Goal: Task Accomplishment & Management: Manage account settings

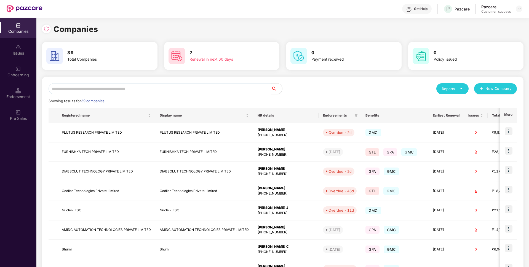
click at [184, 90] on input "text" at bounding box center [160, 88] width 222 height 11
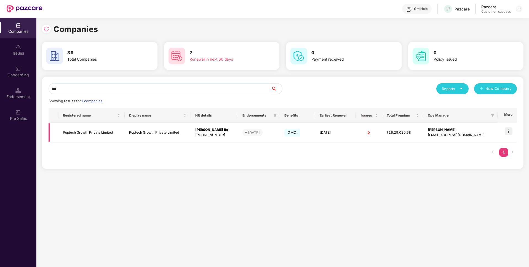
type input "***"
click at [513, 130] on td at bounding box center [506, 133] width 19 height 20
click at [510, 131] on img at bounding box center [508, 131] width 8 height 8
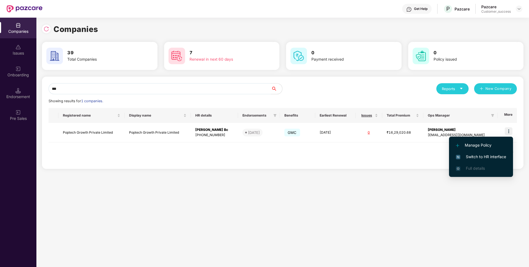
click at [467, 162] on li "Switch to HR interface" at bounding box center [481, 157] width 64 height 12
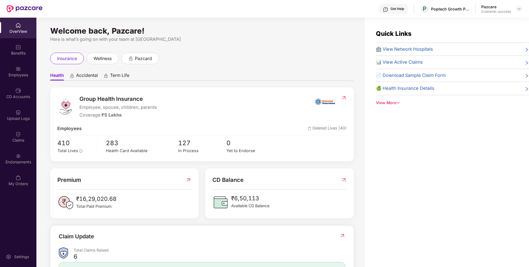
click at [0, 76] on div "Employees" at bounding box center [18, 75] width 36 height 6
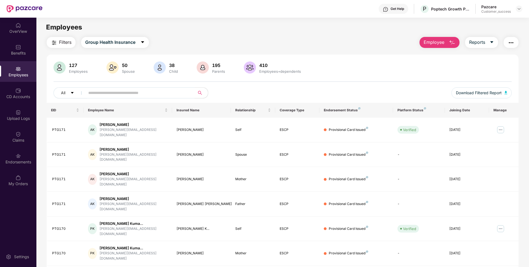
click at [143, 92] on input "text" at bounding box center [137, 93] width 99 height 8
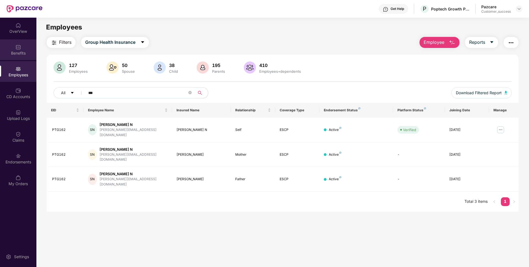
type input "***"
click at [9, 58] on div "Benefits" at bounding box center [18, 49] width 36 height 21
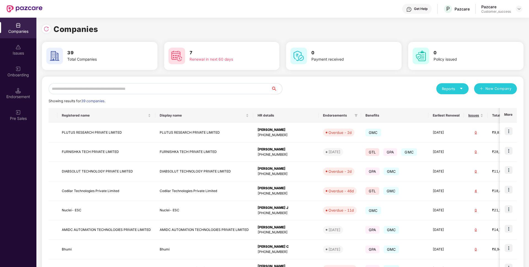
click at [167, 88] on input "text" at bounding box center [160, 88] width 222 height 11
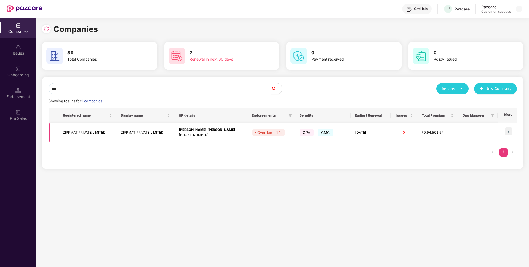
type input "***"
click at [509, 132] on img at bounding box center [508, 131] width 8 height 8
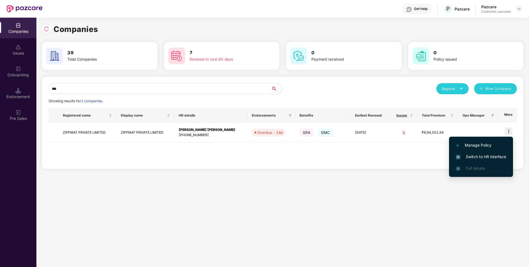
click at [478, 157] on span "Switch to HR interface" at bounding box center [481, 157] width 50 height 6
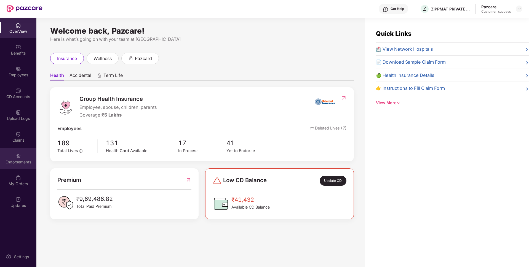
click at [4, 162] on div "Endorsements" at bounding box center [18, 162] width 36 height 6
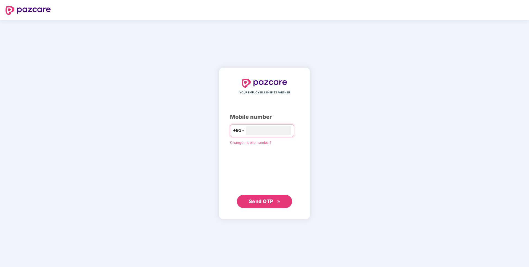
type input "**********"
click at [245, 195] on button "Send OTP" at bounding box center [264, 201] width 55 height 13
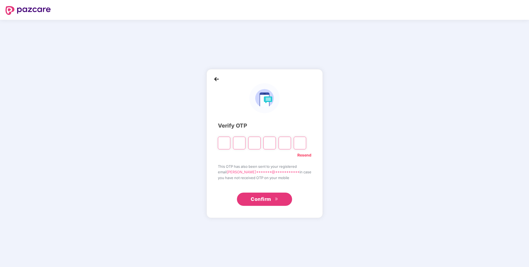
click at [299, 153] on link "Resend" at bounding box center [304, 155] width 14 height 6
click at [302, 155] on link "Resend" at bounding box center [304, 155] width 14 height 6
click at [229, 145] on input "Please enter verification code. Digit 1" at bounding box center [224, 143] width 12 height 13
paste input "*"
type input "*"
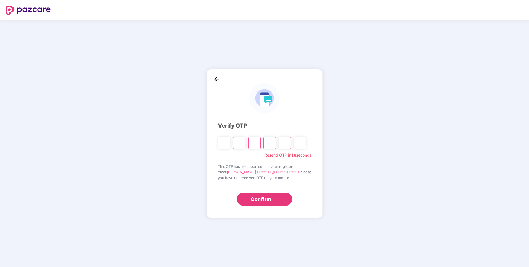
type input "*"
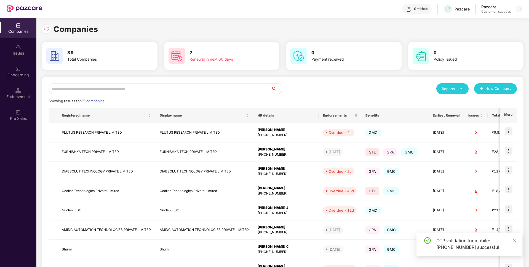
click at [131, 90] on input "text" at bounding box center [160, 88] width 222 height 11
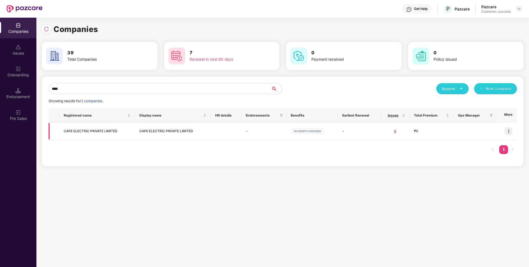
type input "****"
click at [506, 131] on img at bounding box center [508, 131] width 8 height 8
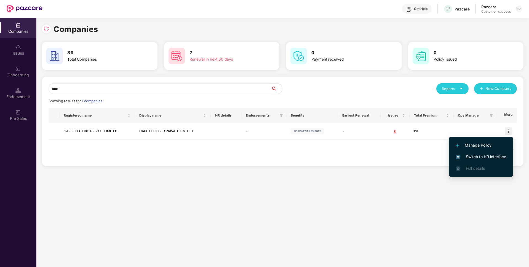
click at [462, 156] on span "Switch to HR interface" at bounding box center [481, 157] width 50 height 6
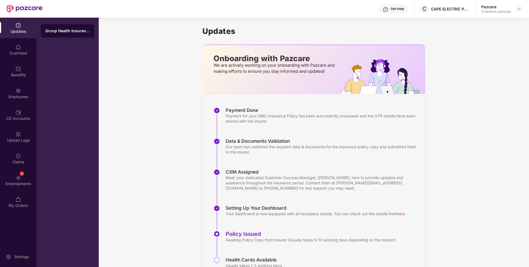
scroll to position [26, 0]
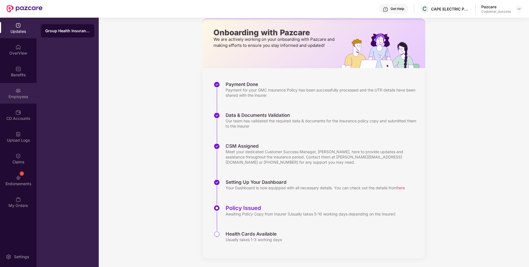
click at [0, 88] on div "Employees" at bounding box center [18, 93] width 36 height 21
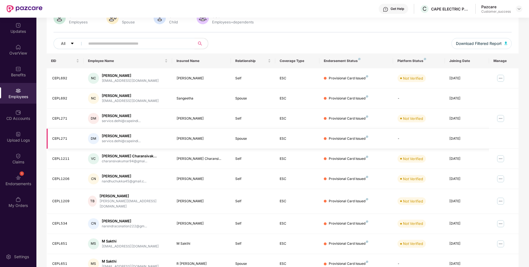
scroll to position [0, 0]
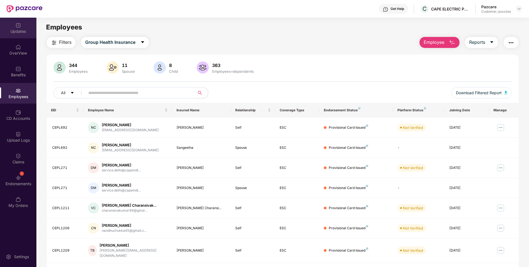
click at [7, 27] on div "Updates" at bounding box center [18, 28] width 36 height 21
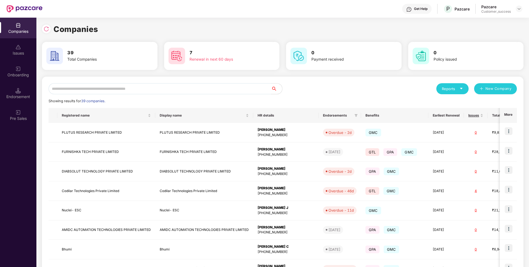
click at [185, 87] on input "text" at bounding box center [160, 88] width 222 height 11
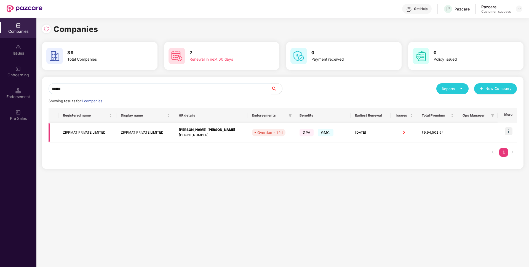
type input "******"
click at [506, 133] on img at bounding box center [508, 131] width 8 height 8
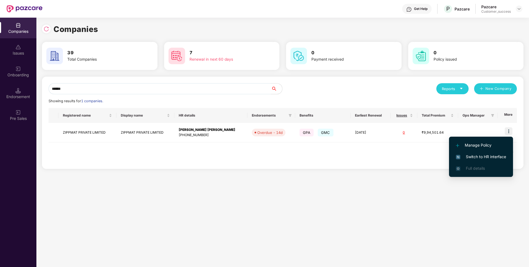
click at [475, 153] on li "Switch to HR interface" at bounding box center [481, 157] width 64 height 12
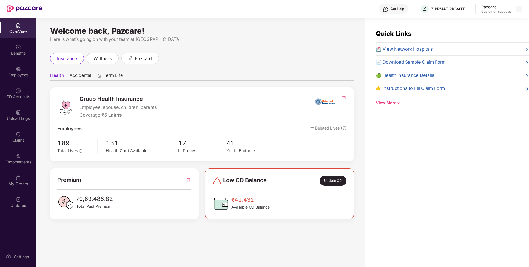
click at [0, 98] on div "CD Accounts" at bounding box center [18, 97] width 36 height 6
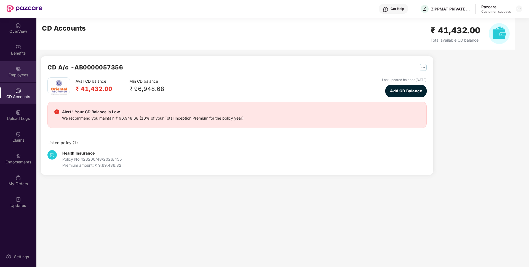
click at [22, 77] on div "Employees" at bounding box center [18, 75] width 36 height 6
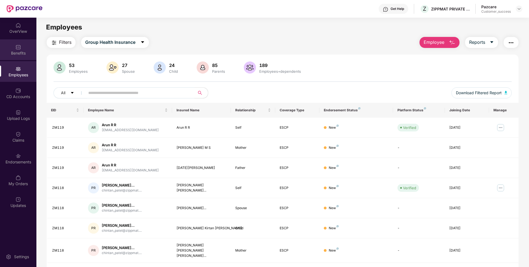
click at [7, 50] on div "Benefits" at bounding box center [18, 49] width 36 height 21
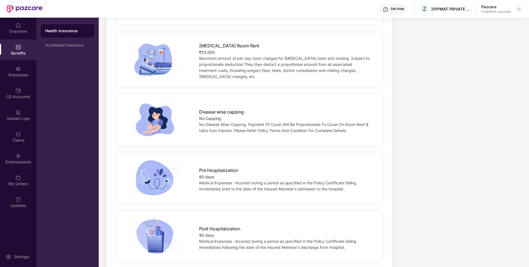
scroll to position [227, 0]
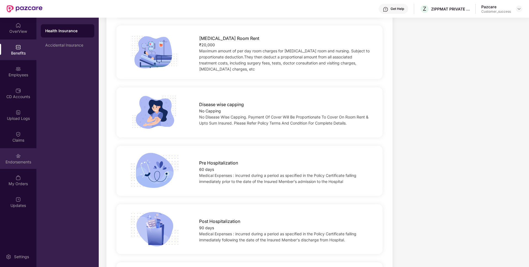
click at [3, 161] on div "Endorsements" at bounding box center [18, 162] width 36 height 6
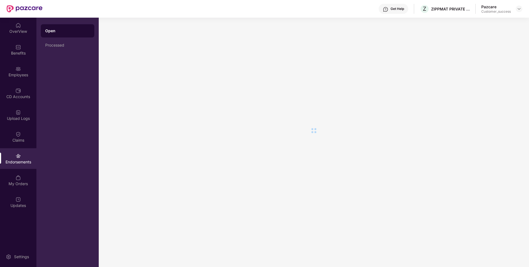
scroll to position [0, 0]
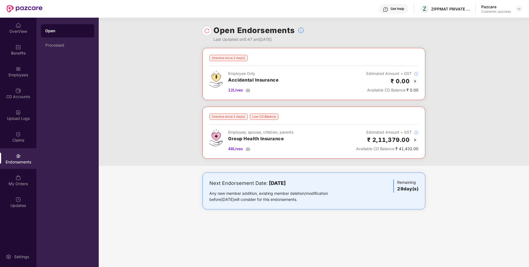
click at [412, 140] on img at bounding box center [415, 140] width 7 height 7
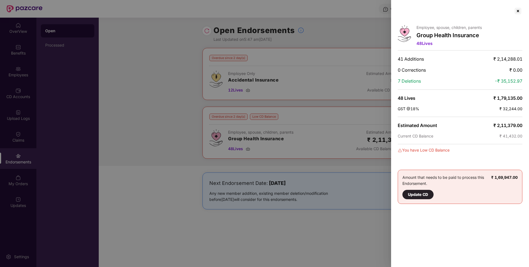
click at [334, 215] on div at bounding box center [264, 133] width 529 height 267
click at [48, 99] on div at bounding box center [264, 133] width 529 height 267
click at [21, 80] on div at bounding box center [264, 133] width 529 height 267
click at [518, 11] on div at bounding box center [517, 11] width 9 height 9
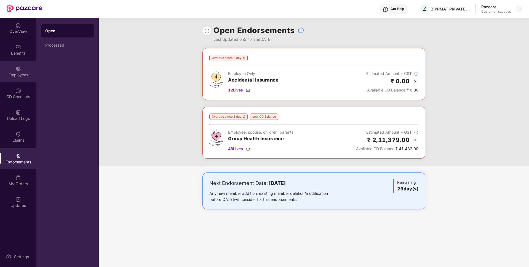
click at [0, 74] on div "Employees" at bounding box center [18, 75] width 36 height 6
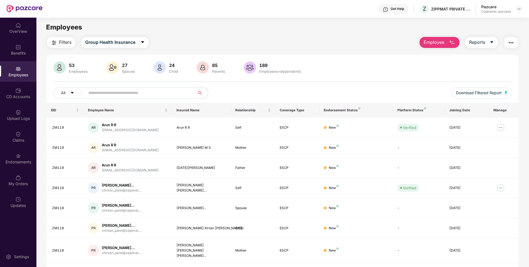
click at [144, 90] on input "text" at bounding box center [137, 93] width 99 height 8
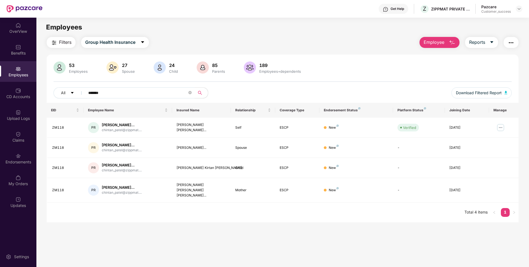
type input "*******"
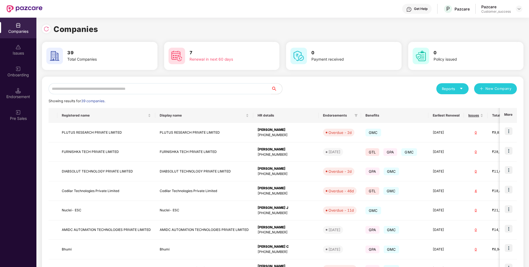
click at [82, 86] on input "text" at bounding box center [160, 88] width 222 height 11
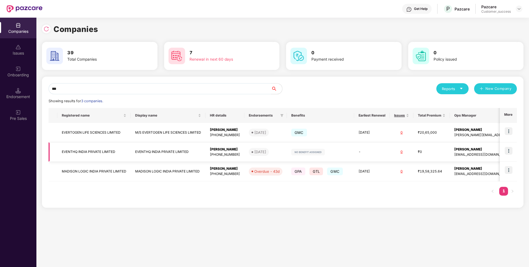
type input "***"
click at [512, 148] on img at bounding box center [508, 151] width 8 height 8
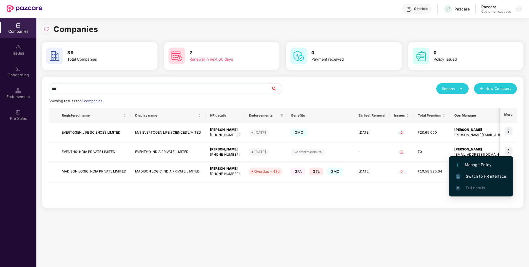
click at [477, 176] on span "Switch to HR interface" at bounding box center [481, 176] width 50 height 6
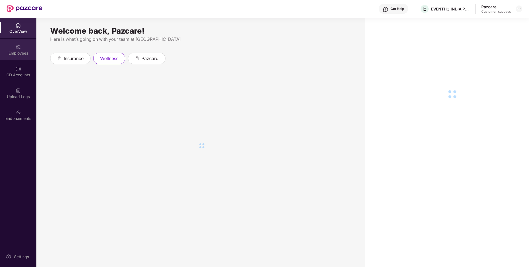
click at [16, 51] on div "Employees" at bounding box center [18, 53] width 36 height 6
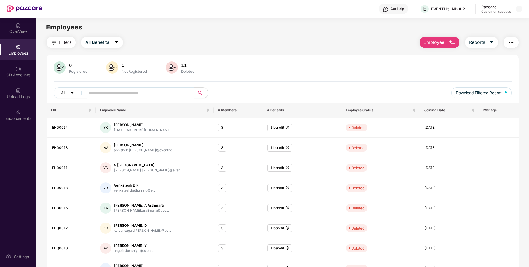
click at [16, 51] on div "Employees" at bounding box center [18, 53] width 36 height 6
click at [19, 74] on div "CD Accounts" at bounding box center [18, 75] width 36 height 6
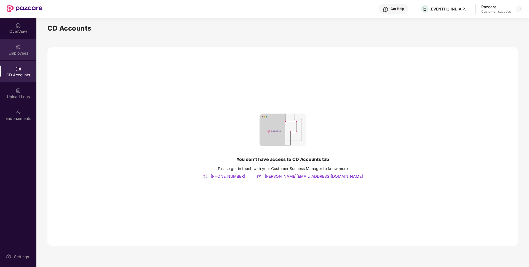
click at [13, 55] on div "Employees" at bounding box center [18, 53] width 36 height 6
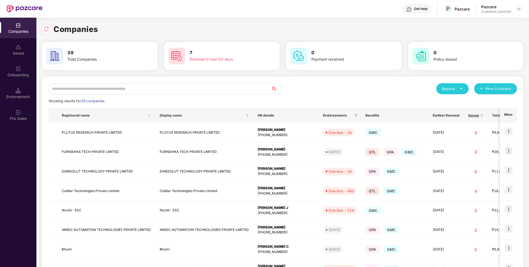
click at [120, 90] on input "text" at bounding box center [160, 88] width 222 height 11
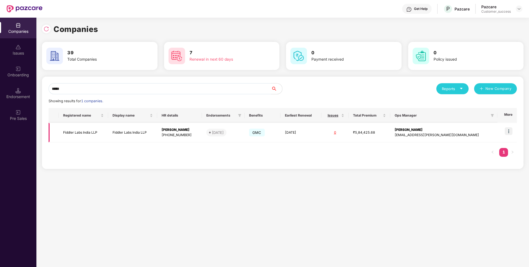
type input "*****"
click at [509, 132] on img at bounding box center [508, 131] width 8 height 8
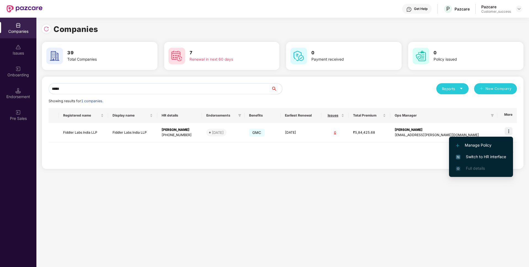
click at [461, 157] on span "Switch to HR interface" at bounding box center [481, 157] width 50 height 6
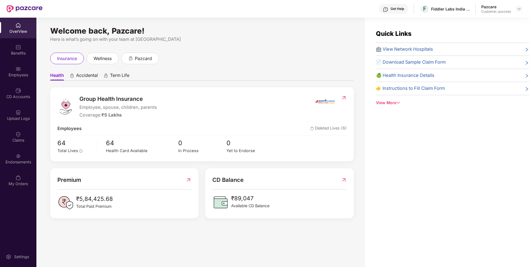
click at [13, 75] on div "Employees" at bounding box center [18, 75] width 36 height 6
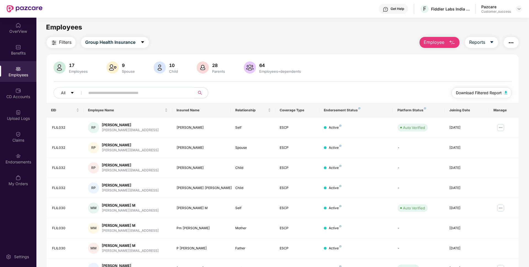
click at [484, 93] on span "Download Filtered Report" at bounding box center [479, 93] width 46 height 6
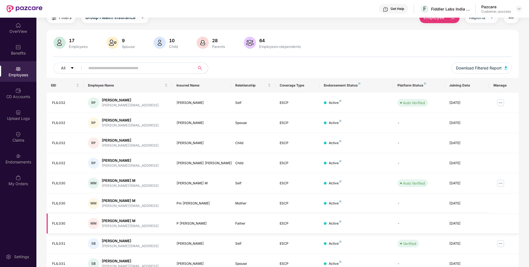
scroll to position [72, 0]
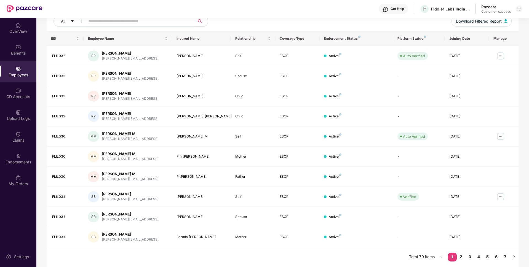
click at [461, 257] on link "2" at bounding box center [460, 257] width 9 height 8
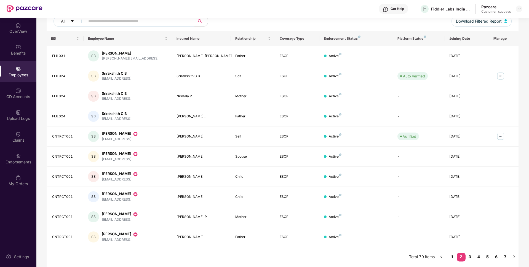
click at [453, 256] on link "1" at bounding box center [452, 257] width 9 height 8
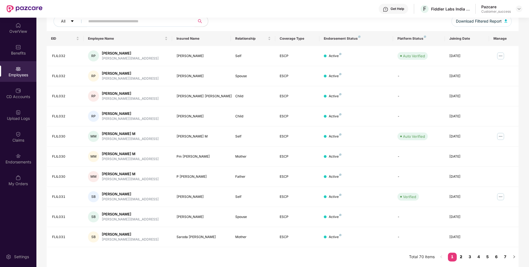
click at [463, 256] on link "2" at bounding box center [460, 257] width 9 height 8
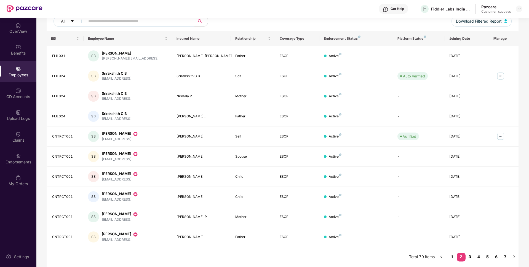
click at [471, 254] on link "3" at bounding box center [469, 257] width 9 height 8
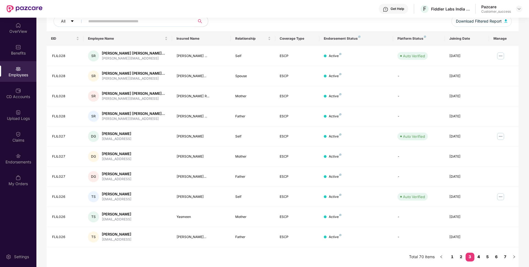
click at [476, 254] on link "4" at bounding box center [478, 257] width 9 height 8
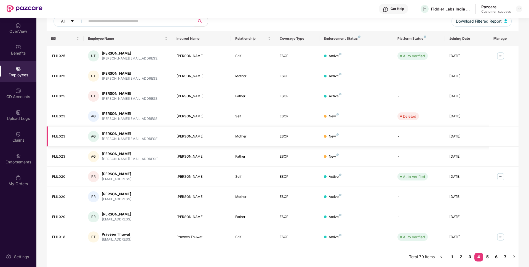
scroll to position [0, 0]
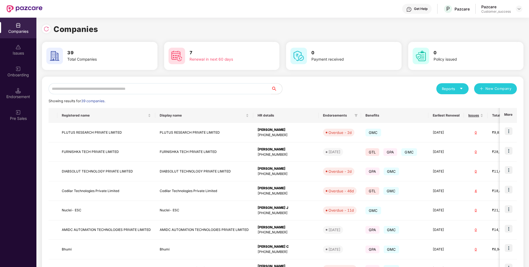
click at [110, 85] on input "text" at bounding box center [160, 88] width 222 height 11
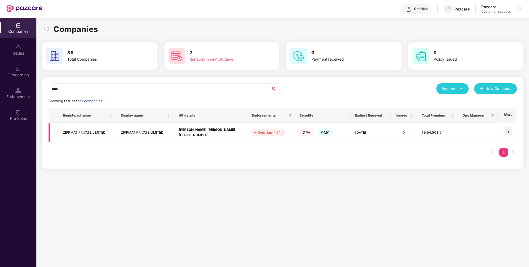
type input "****"
click at [509, 131] on img at bounding box center [508, 131] width 8 height 8
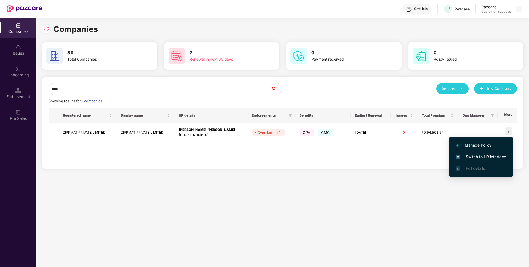
click at [474, 156] on span "Switch to HR interface" at bounding box center [481, 157] width 50 height 6
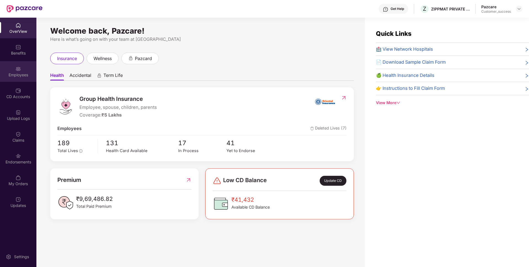
click at [6, 76] on div "Employees" at bounding box center [18, 75] width 36 height 6
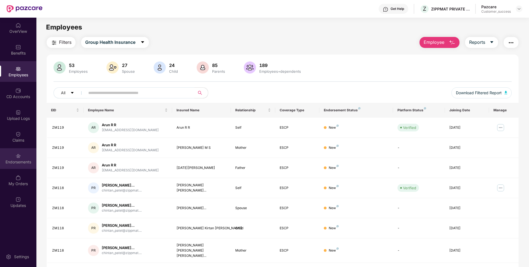
click at [0, 154] on div "Endorsements" at bounding box center [18, 158] width 36 height 21
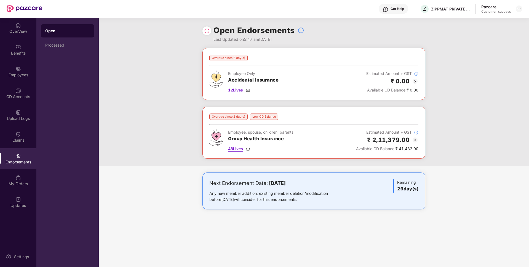
click at [236, 148] on span "48 Lives" at bounding box center [235, 149] width 15 height 6
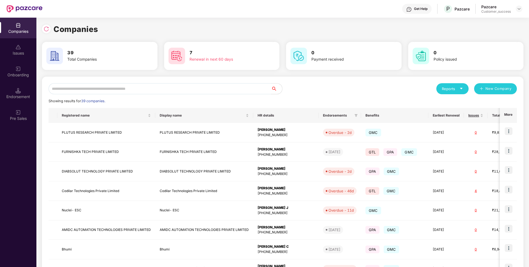
click at [147, 91] on input "text" at bounding box center [160, 88] width 222 height 11
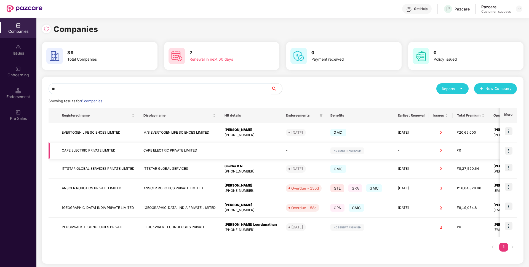
type input "**"
click at [506, 150] on img at bounding box center [508, 151] width 8 height 8
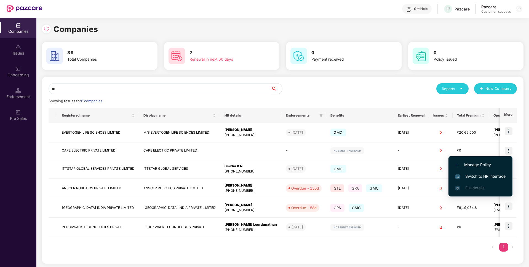
click at [484, 177] on span "Switch to HR interface" at bounding box center [480, 176] width 50 height 6
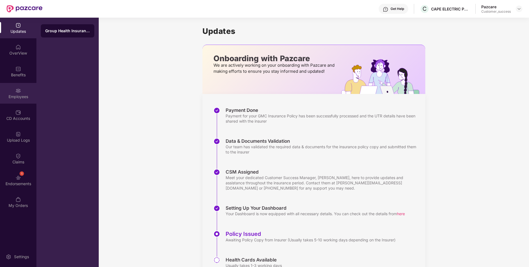
click at [10, 86] on div "Employees" at bounding box center [18, 93] width 36 height 21
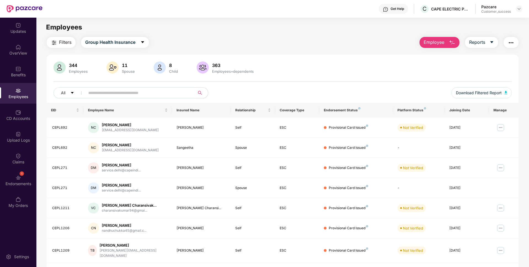
click at [117, 97] on input "text" at bounding box center [137, 93] width 99 height 8
type input "*****"
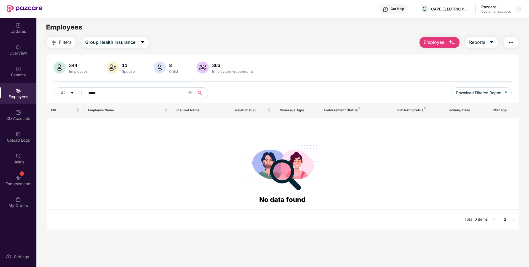
drag, startPoint x: 114, startPoint y: 90, endPoint x: 71, endPoint y: 97, distance: 43.7
click at [71, 97] on div "All *****" at bounding box center [186, 92] width 267 height 11
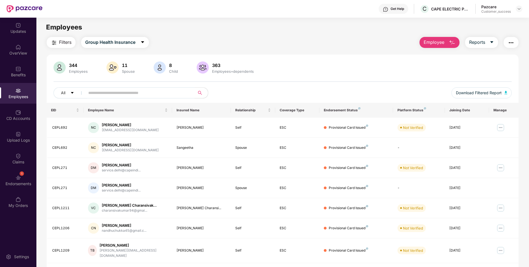
click at [131, 92] on input "text" at bounding box center [137, 93] width 99 height 8
click at [33, 34] on div "Updates" at bounding box center [18, 32] width 36 height 6
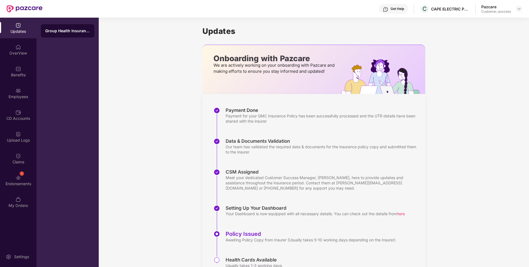
scroll to position [26, 0]
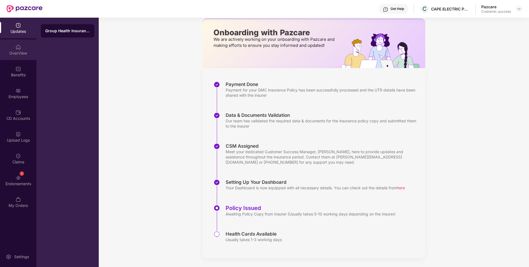
click at [0, 49] on div "OverView" at bounding box center [18, 49] width 36 height 21
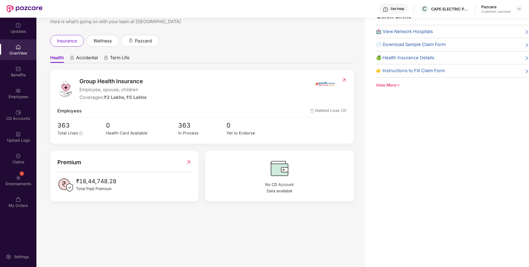
scroll to position [0, 0]
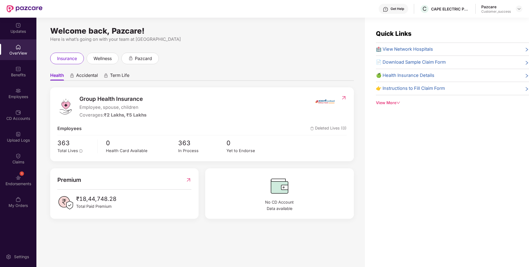
click at [397, 106] on div "View More" at bounding box center [452, 103] width 153 height 6
click at [396, 11] on div "Get Help" at bounding box center [392, 9] width 29 height 10
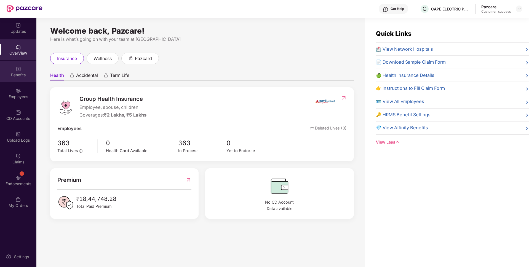
click at [15, 79] on div "Benefits" at bounding box center [18, 71] width 36 height 21
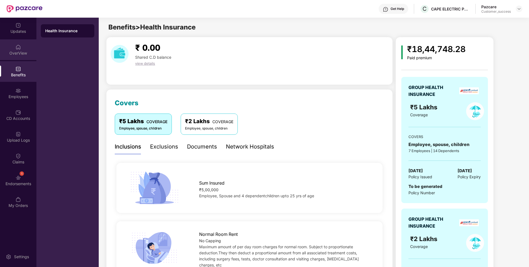
click at [10, 52] on div "OverView" at bounding box center [18, 53] width 36 height 6
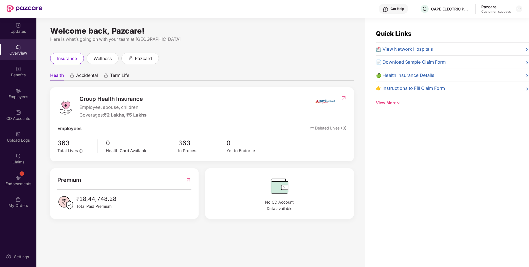
click at [391, 8] on div "Get Help" at bounding box center [397, 9] width 14 height 4
click at [0, 77] on div "Benefits" at bounding box center [18, 75] width 36 height 6
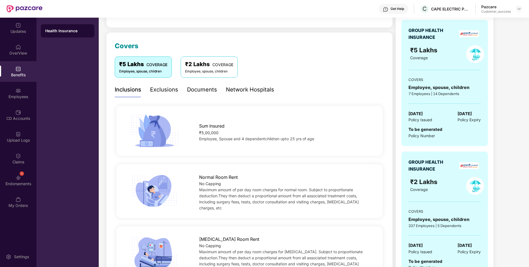
scroll to position [64, 0]
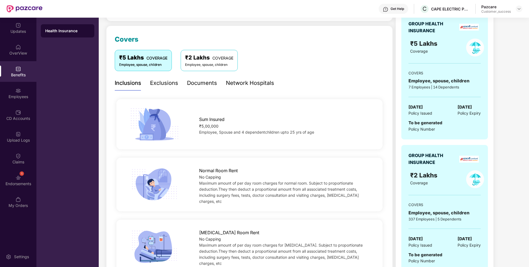
click at [162, 88] on div "Exclusions" at bounding box center [164, 83] width 28 height 15
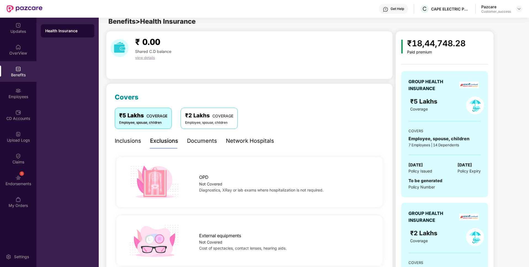
scroll to position [1, 0]
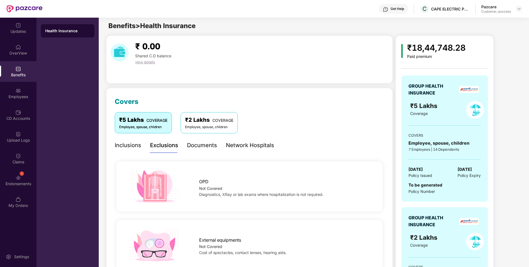
click at [206, 117] on div "₹2 Lakhs COVERAGE" at bounding box center [209, 120] width 48 height 9
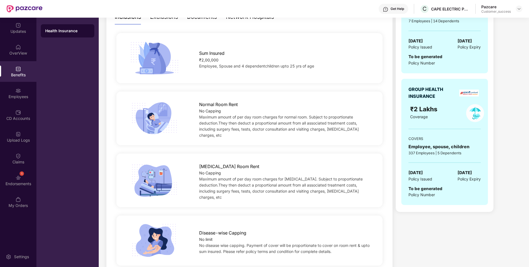
scroll to position [98, 0]
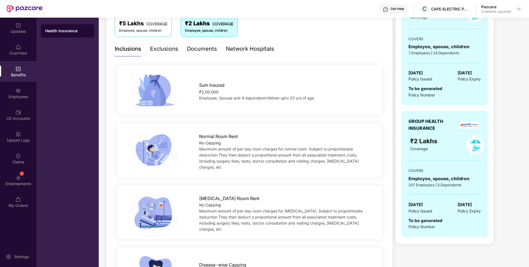
click at [208, 53] on div "Documents" at bounding box center [202, 49] width 30 height 9
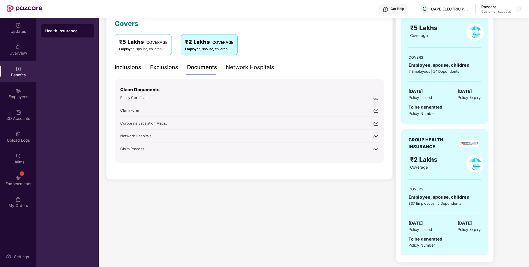
scroll to position [69, 0]
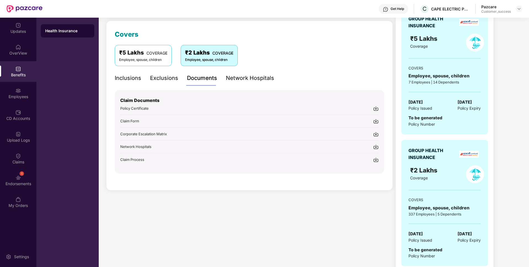
click at [240, 80] on div "Network Hospitals" at bounding box center [250, 78] width 48 height 9
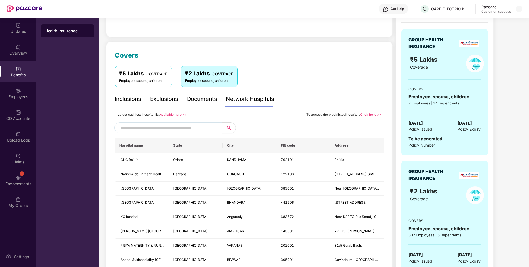
scroll to position [47, 0]
click at [22, 101] on div "Employees" at bounding box center [18, 93] width 36 height 21
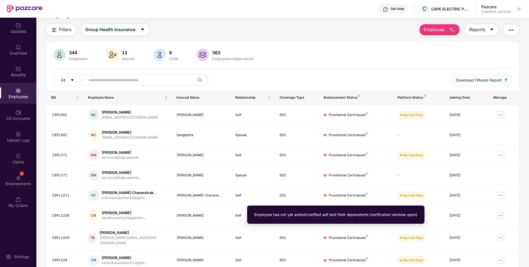
scroll to position [0, 0]
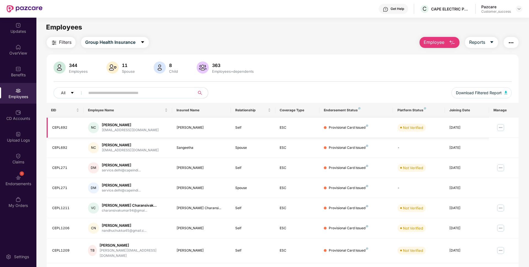
click at [500, 127] on img at bounding box center [500, 127] width 9 height 9
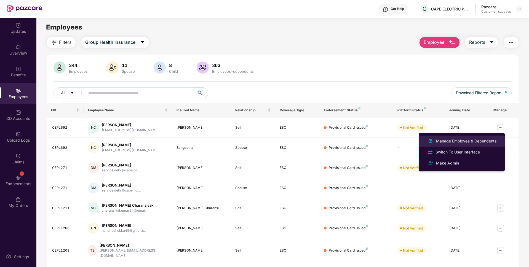
click at [465, 143] on div "Manage Employee & Dependents" at bounding box center [466, 141] width 63 height 6
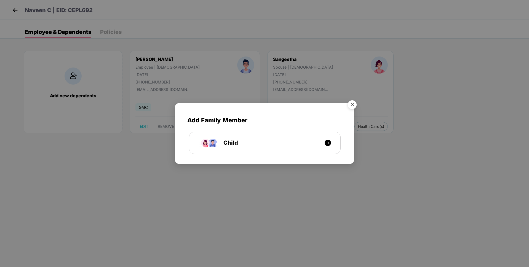
click at [354, 105] on img "Close" at bounding box center [351, 105] width 15 height 15
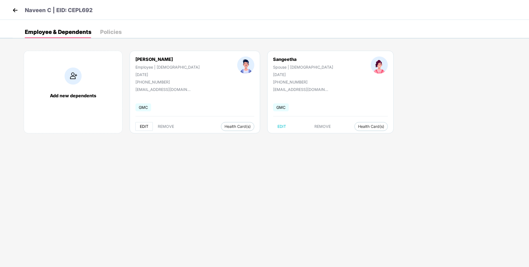
click at [146, 128] on span "EDIT" at bounding box center [144, 126] width 9 height 4
select select "****"
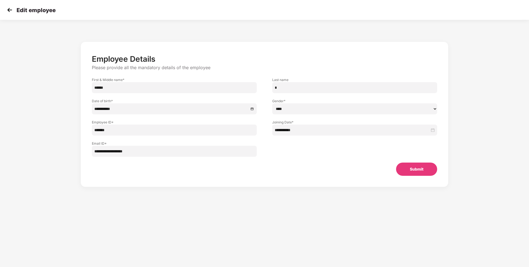
click at [8, 13] on img at bounding box center [10, 10] width 8 height 8
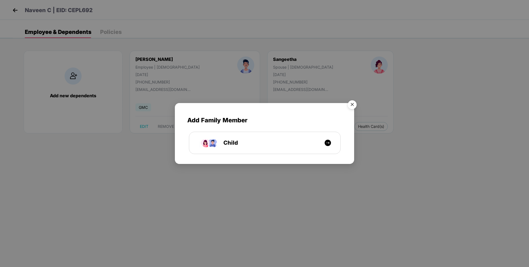
click at [356, 103] on img "Close" at bounding box center [351, 105] width 15 height 15
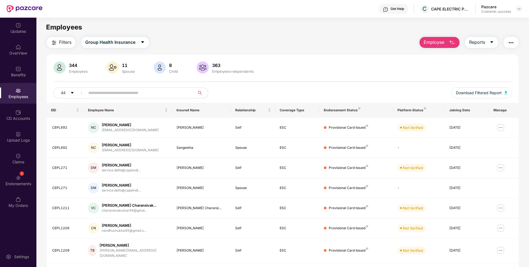
click at [136, 93] on input "text" at bounding box center [137, 93] width 99 height 8
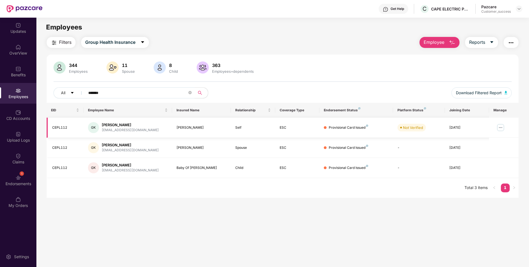
type input "******"
click at [502, 128] on img at bounding box center [500, 127] width 9 height 9
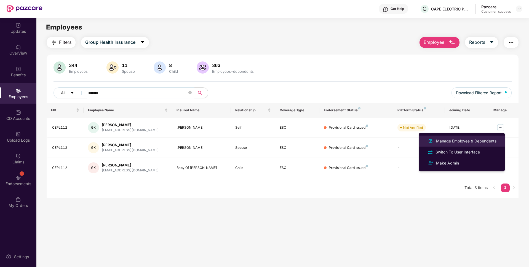
click at [469, 138] on div "Manage Employee & Dependents" at bounding box center [466, 141] width 63 height 6
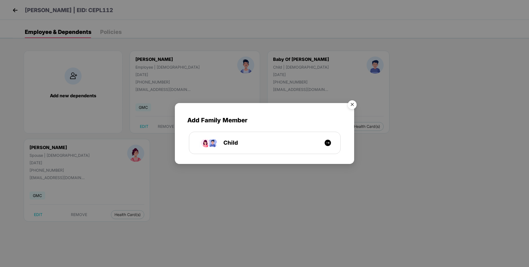
click at [353, 103] on img "Close" at bounding box center [351, 105] width 15 height 15
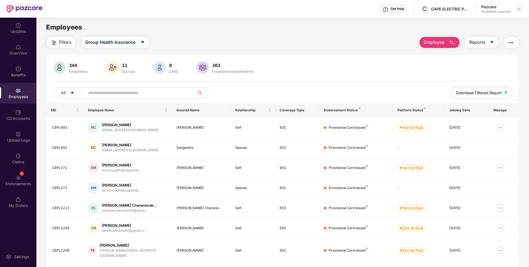
click at [482, 91] on span "Download Filtered Report" at bounding box center [479, 93] width 46 height 6
click at [442, 41] on span "Employee" at bounding box center [433, 42] width 21 height 7
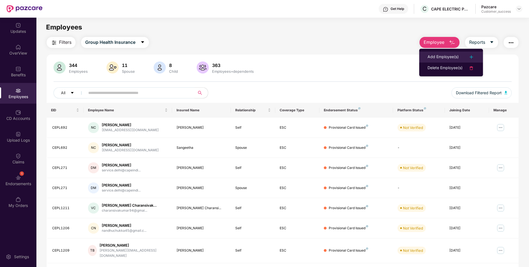
click at [443, 60] on div "Add Employee(s)" at bounding box center [442, 57] width 31 height 7
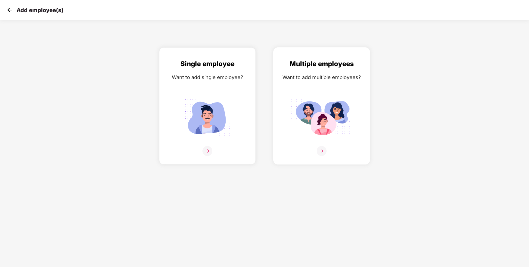
click at [322, 151] on img at bounding box center [321, 151] width 10 height 10
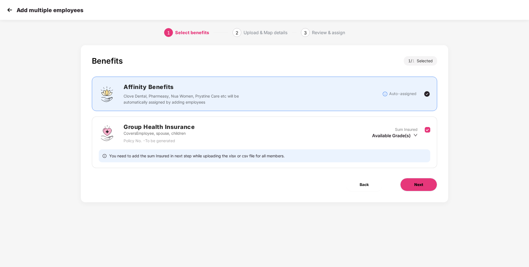
click at [416, 184] on span "Next" at bounding box center [418, 185] width 9 height 6
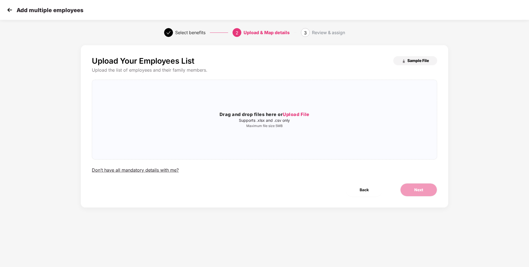
click at [413, 59] on span "Sample File" at bounding box center [418, 60] width 22 height 5
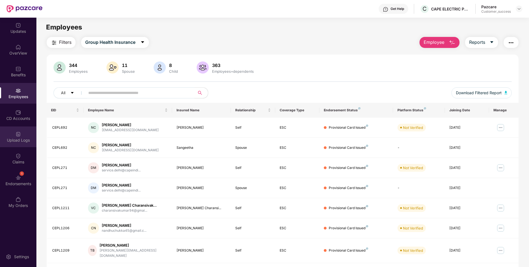
click at [7, 143] on div "Upload Logs" at bounding box center [18, 141] width 36 height 6
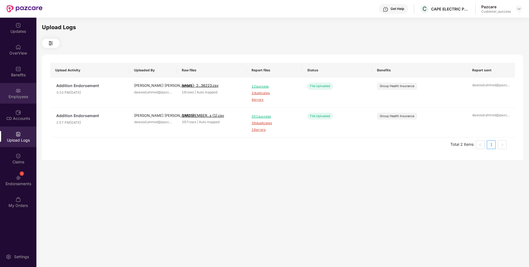
click at [0, 85] on div "Employees" at bounding box center [18, 93] width 36 height 21
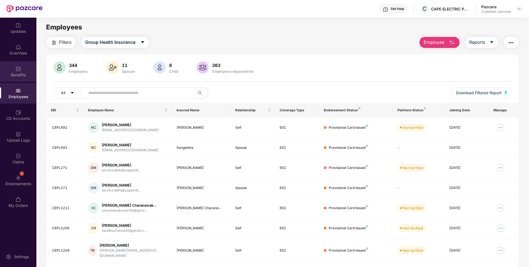
click at [24, 71] on div "Benefits" at bounding box center [18, 71] width 36 height 21
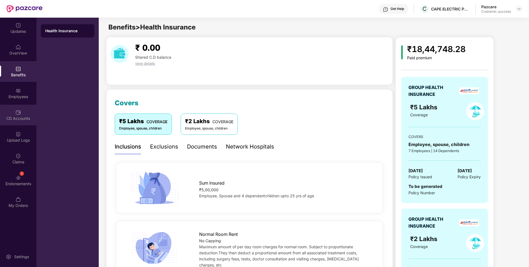
click at [21, 116] on div "CD Accounts" at bounding box center [18, 119] width 36 height 6
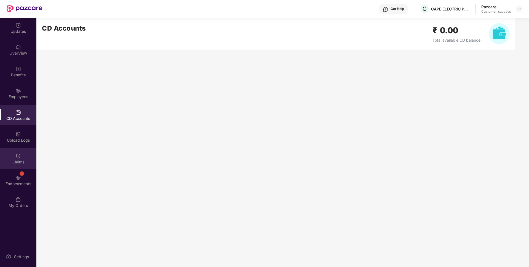
click at [16, 157] on img at bounding box center [18, 156] width 6 height 6
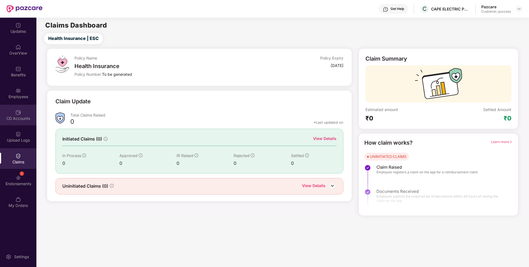
click at [10, 119] on div "CD Accounts" at bounding box center [18, 119] width 36 height 6
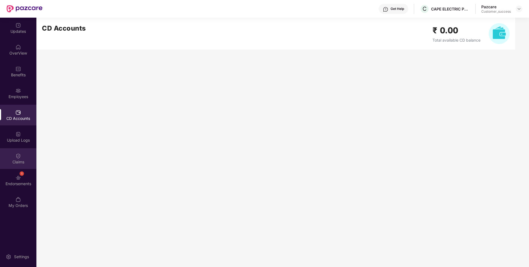
click at [6, 162] on div "Claims" at bounding box center [18, 162] width 36 height 6
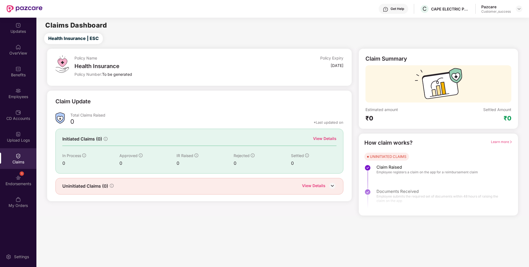
click at [332, 187] on img at bounding box center [332, 186] width 8 height 8
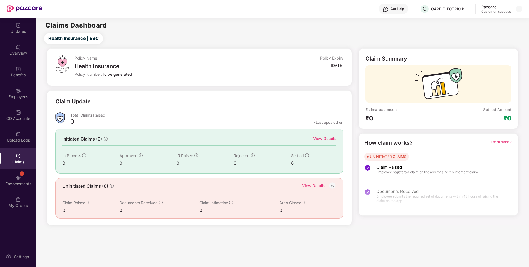
click at [333, 138] on div "View Details" at bounding box center [324, 139] width 23 height 6
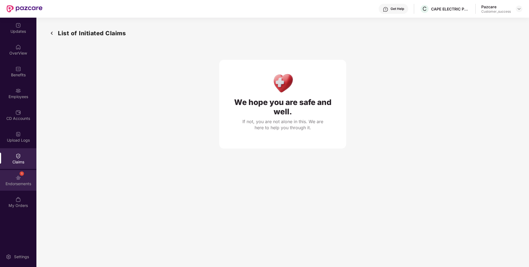
click at [14, 189] on div "1 Endorsements" at bounding box center [18, 180] width 36 height 21
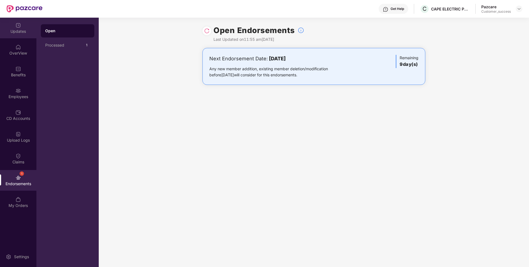
click at [6, 37] on div "Updates" at bounding box center [18, 28] width 36 height 21
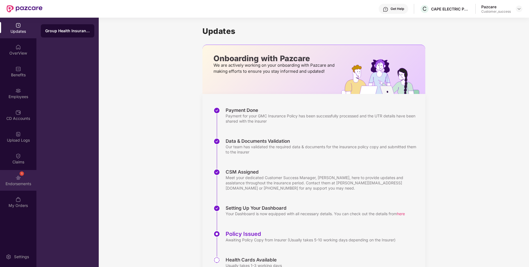
click at [10, 172] on div "1 Endorsements" at bounding box center [18, 180] width 36 height 21
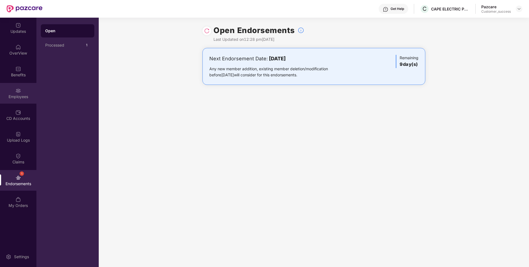
click at [7, 98] on div "Employees" at bounding box center [18, 97] width 36 height 6
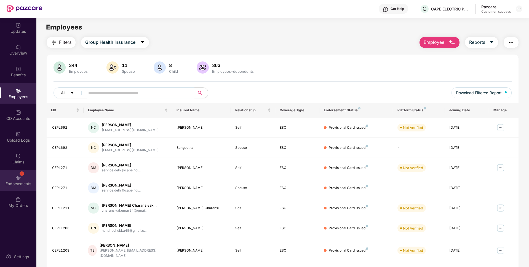
click at [8, 172] on div "1 Endorsements" at bounding box center [18, 180] width 36 height 21
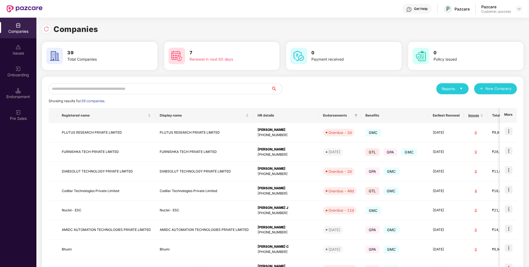
click at [212, 87] on input "text" at bounding box center [160, 88] width 222 height 11
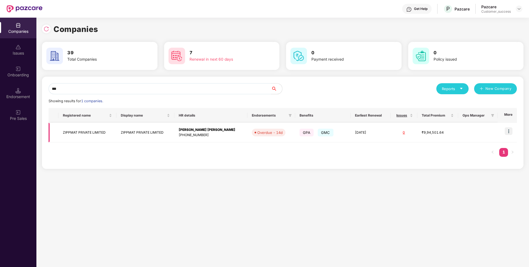
type input "***"
click at [512, 131] on img at bounding box center [508, 131] width 8 height 8
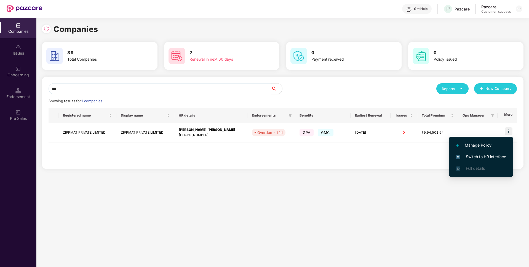
click at [471, 153] on li "Switch to HR interface" at bounding box center [481, 157] width 64 height 12
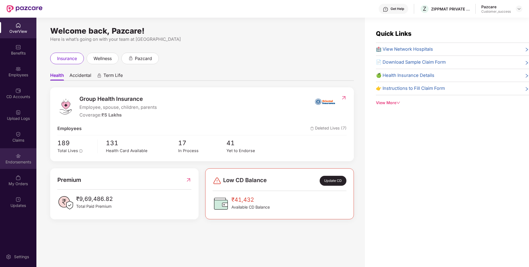
click at [10, 155] on div "Endorsements" at bounding box center [18, 158] width 36 height 21
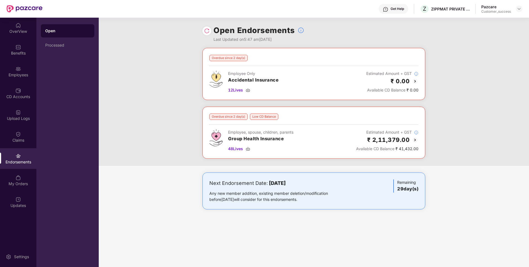
click at [416, 140] on img at bounding box center [415, 140] width 7 height 7
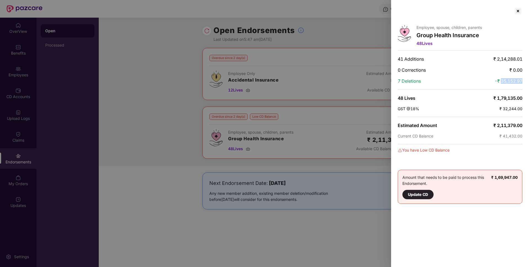
drag, startPoint x: 499, startPoint y: 83, endPoint x: 525, endPoint y: 82, distance: 25.6
click at [525, 82] on div "Employee, spouse, children, parents Group Health Insurance 48 Lives 41 Addition…" at bounding box center [460, 133] width 138 height 267
copy span "35,152.97"
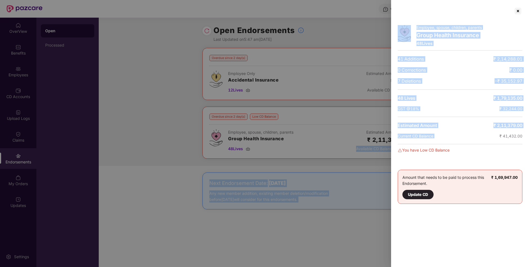
drag, startPoint x: 500, startPoint y: 136, endPoint x: 529, endPoint y: 138, distance: 29.0
click at [528, 138] on html "Get Help Z ZIPPMAT PRIVATE LIMITED Pazcare Customer_success OverView Benefits E…" at bounding box center [264, 133] width 529 height 267
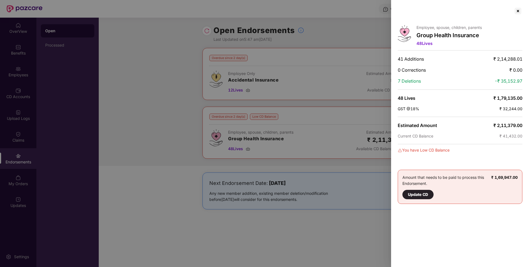
click at [504, 139] on div "Employee, spouse, children, parents Group Health Insurance 48 Lives 41 Addition…" at bounding box center [460, 133] width 138 height 267
drag, startPoint x: 500, startPoint y: 135, endPoint x: 526, endPoint y: 136, distance: 25.4
click at [526, 136] on div "Employee, spouse, children, parents Group Health Insurance 48 Lives 41 Addition…" at bounding box center [460, 133] width 138 height 267
copy span "₹ 41,432.00"
drag, startPoint x: 493, startPoint y: 126, endPoint x: 523, endPoint y: 125, distance: 30.6
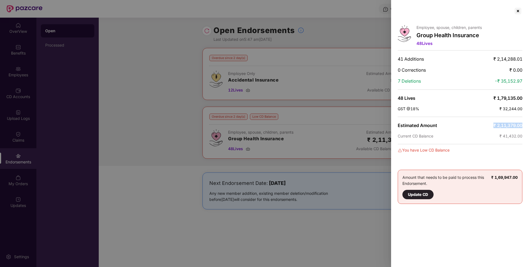
click at [523, 125] on div "Employee, spouse, children, parents Group Health Insurance 48 Lives 41 Addition…" at bounding box center [460, 133] width 138 height 267
copy span "₹ 2,11,379.00"
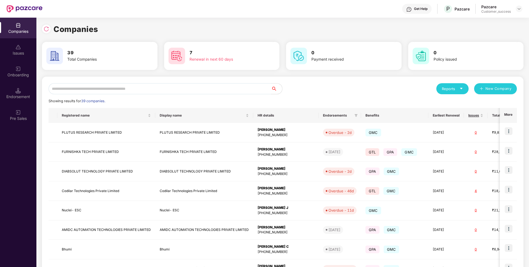
click at [108, 90] on input "text" at bounding box center [160, 88] width 222 height 11
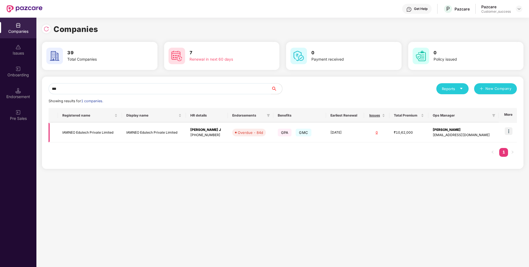
type input "***"
click at [511, 131] on img at bounding box center [508, 131] width 8 height 8
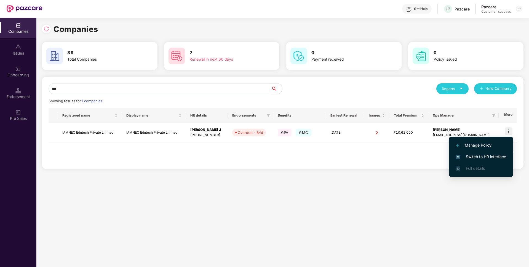
click at [460, 155] on span "Switch to HR interface" at bounding box center [481, 157] width 50 height 6
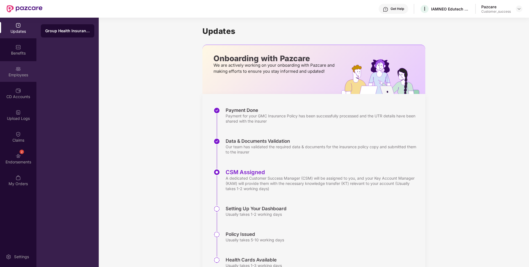
click at [4, 77] on div "Employees" at bounding box center [18, 75] width 36 height 6
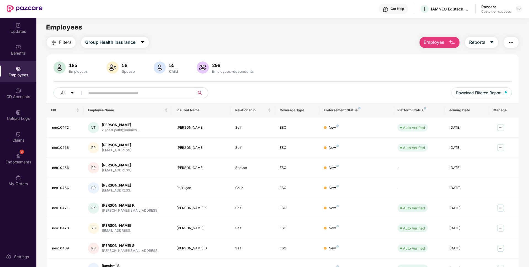
click at [140, 93] on input "text" at bounding box center [137, 93] width 99 height 8
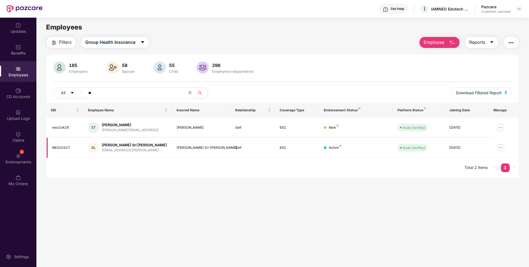
type input "*"
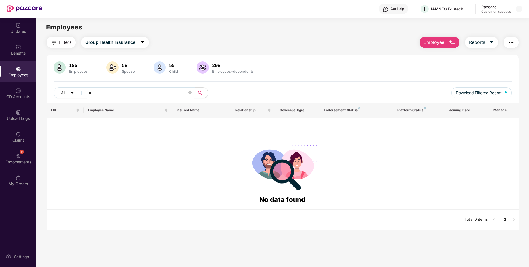
type input "*"
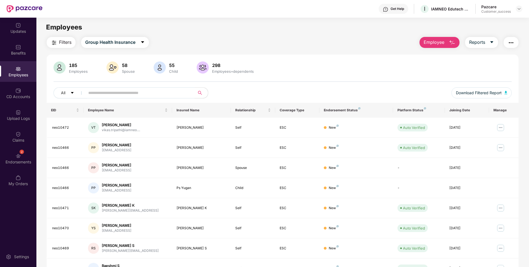
click at [126, 93] on input "text" at bounding box center [137, 93] width 99 height 8
paste input "**********"
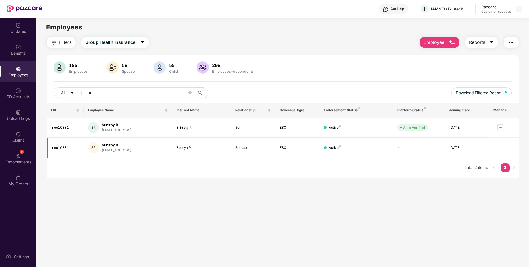
type input "*"
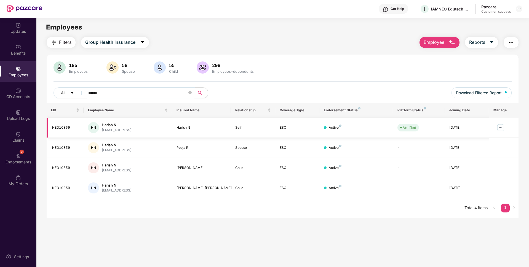
type input "******"
click at [500, 128] on img at bounding box center [500, 127] width 9 height 9
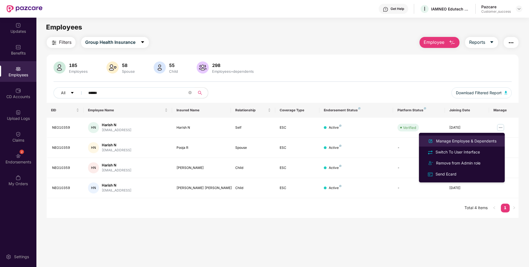
click at [463, 142] on div "Manage Employee & Dependents" at bounding box center [466, 141] width 63 height 6
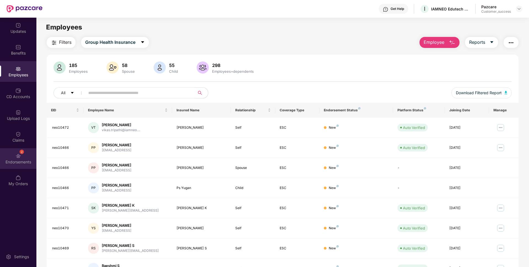
click at [0, 161] on div "Endorsements" at bounding box center [18, 162] width 36 height 6
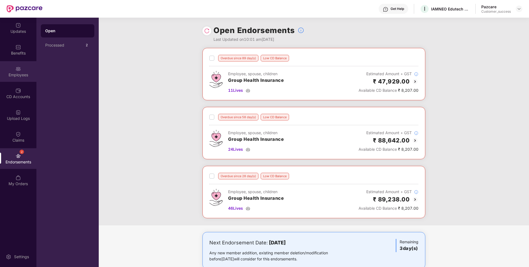
click at [14, 81] on div "Employees" at bounding box center [18, 71] width 36 height 21
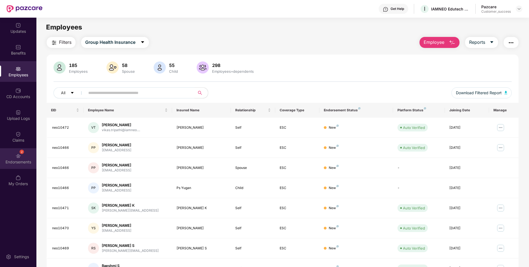
click at [31, 152] on div "2 Endorsements" at bounding box center [18, 158] width 36 height 21
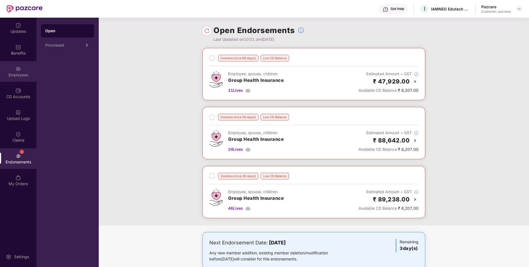
click at [18, 77] on div "Employees" at bounding box center [18, 75] width 36 height 6
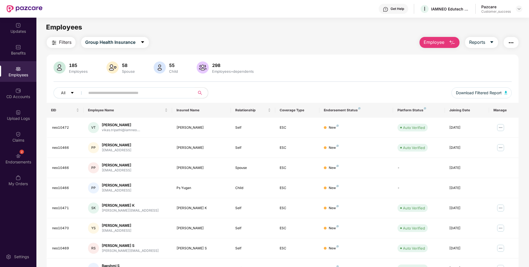
scroll to position [72, 0]
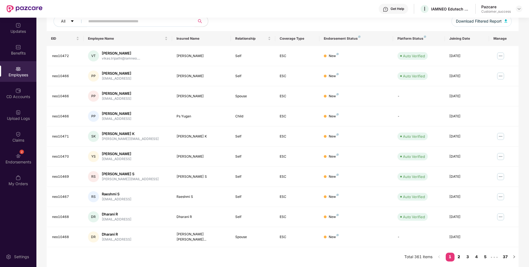
click at [460, 255] on link "2" at bounding box center [458, 257] width 9 height 8
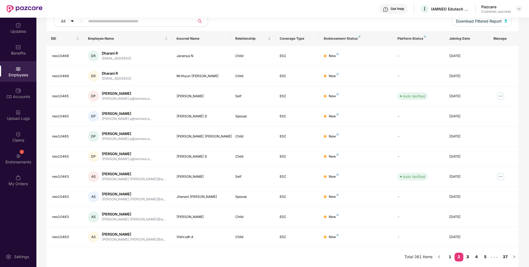
click at [470, 257] on link "3" at bounding box center [467, 257] width 9 height 8
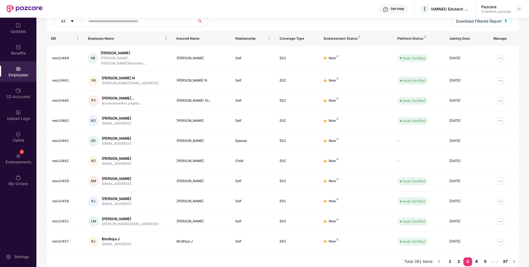
click at [478, 257] on link "4" at bounding box center [476, 261] width 9 height 8
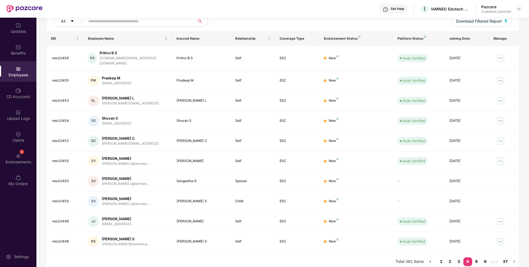
click at [478, 257] on link "5" at bounding box center [476, 261] width 9 height 8
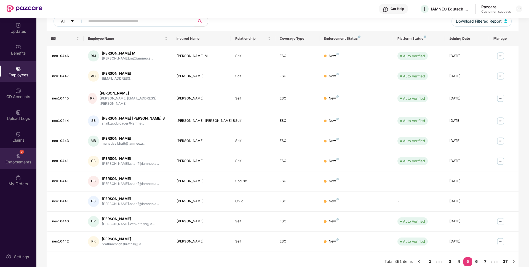
click at [0, 157] on div "2 Endorsements" at bounding box center [18, 158] width 36 height 21
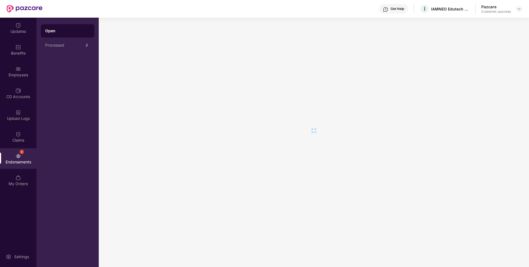
scroll to position [0, 0]
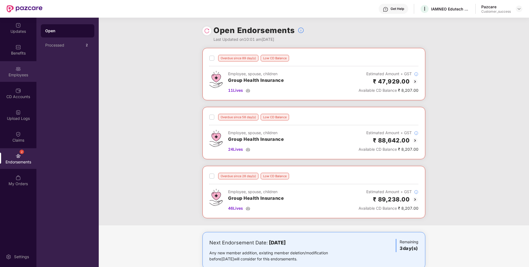
click at [0, 78] on div "Employees" at bounding box center [18, 71] width 36 height 21
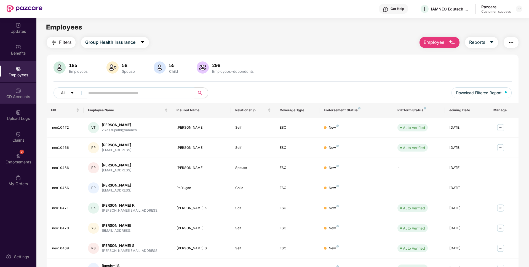
click at [4, 101] on div "CD Accounts" at bounding box center [18, 93] width 36 height 21
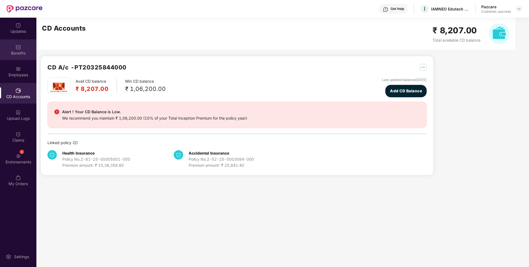
click at [13, 49] on div "Benefits" at bounding box center [18, 49] width 36 height 21
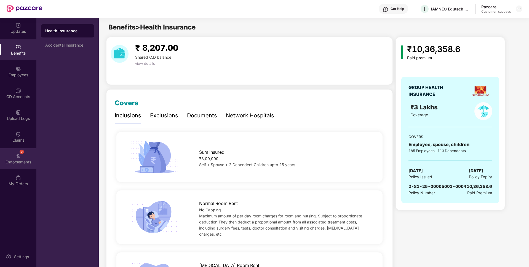
click at [0, 168] on div "2 Endorsements" at bounding box center [18, 158] width 36 height 21
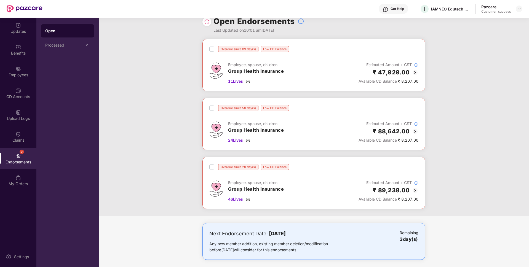
scroll to position [9, 0]
click at [415, 73] on img at bounding box center [415, 72] width 7 height 7
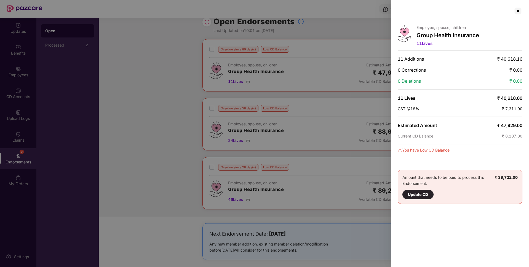
click at [196, 122] on div at bounding box center [264, 133] width 529 height 267
click at [517, 9] on div at bounding box center [517, 11] width 9 height 9
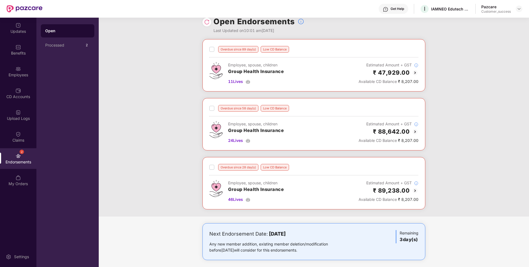
click at [415, 133] on img at bounding box center [415, 131] width 7 height 7
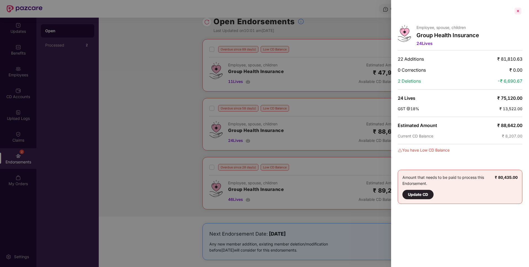
click at [518, 10] on div at bounding box center [517, 11] width 9 height 9
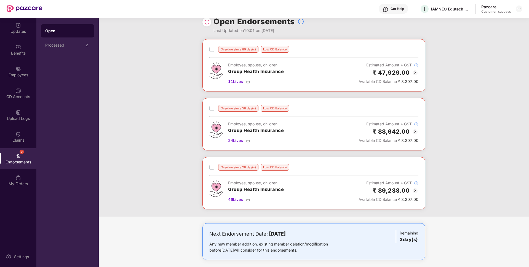
click at [414, 189] on img at bounding box center [415, 190] width 7 height 7
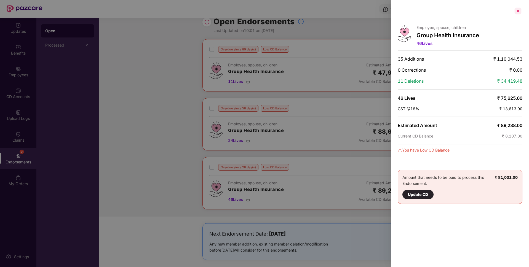
click at [516, 11] on div at bounding box center [517, 11] width 9 height 9
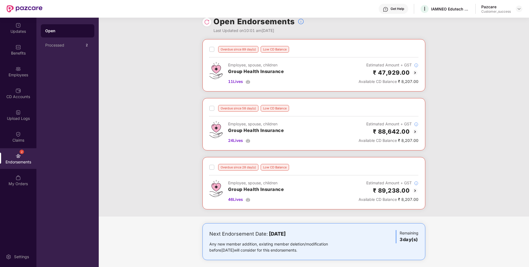
scroll to position [0, 0]
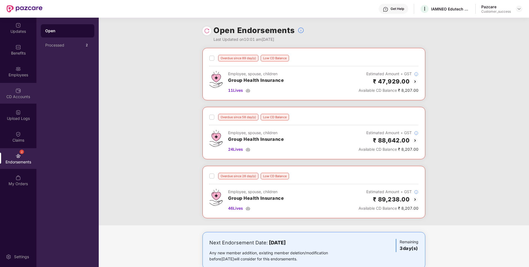
click at [0, 92] on div "CD Accounts" at bounding box center [18, 93] width 36 height 21
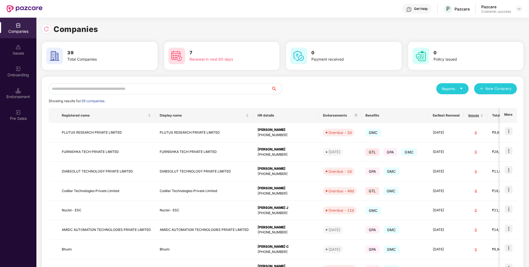
click at [111, 89] on input "text" at bounding box center [160, 88] width 222 height 11
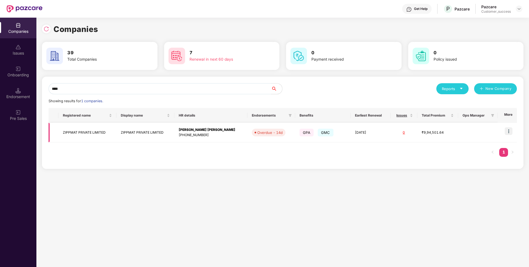
type input "****"
click at [509, 135] on img at bounding box center [508, 131] width 8 height 8
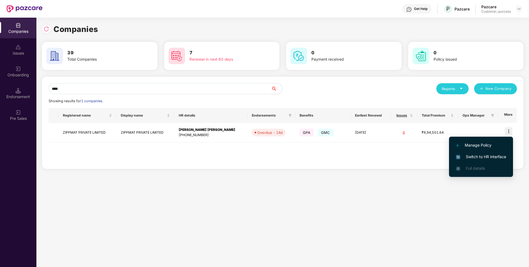
click at [494, 154] on span "Switch to HR interface" at bounding box center [481, 157] width 50 height 6
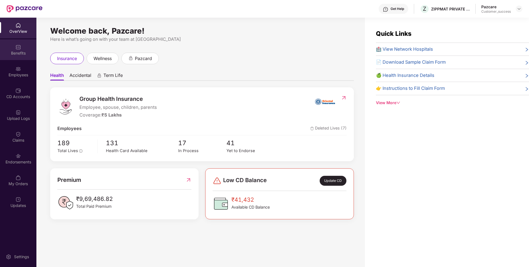
click at [1, 51] on div "Benefits" at bounding box center [18, 53] width 36 height 6
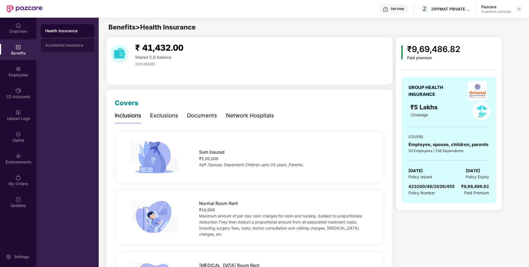
click at [59, 48] on div "Accidental Insurance" at bounding box center [67, 45] width 53 height 13
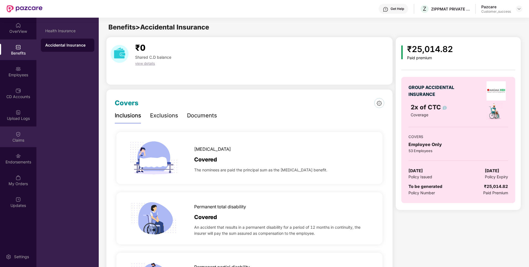
click at [9, 140] on div "Claims" at bounding box center [18, 141] width 36 height 6
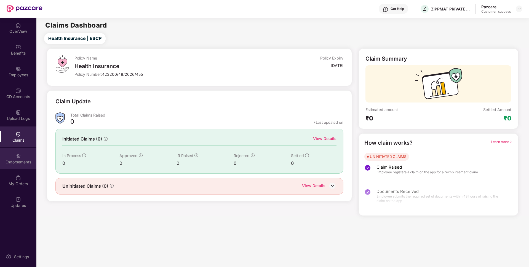
click at [10, 151] on div "Endorsements" at bounding box center [18, 158] width 36 height 21
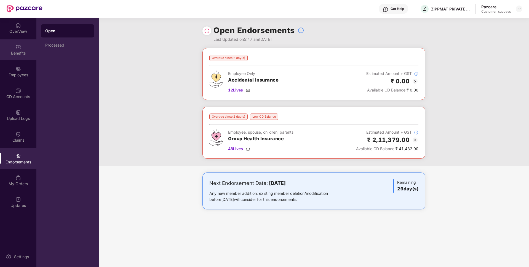
click at [3, 55] on div "Benefits" at bounding box center [18, 53] width 36 height 6
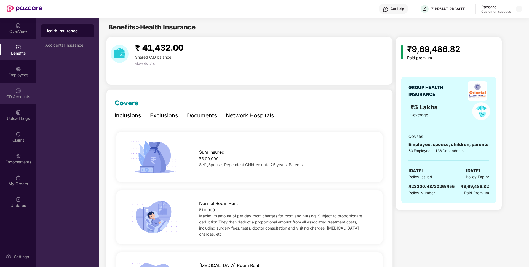
click at [1, 99] on div "CD Accounts" at bounding box center [18, 97] width 36 height 6
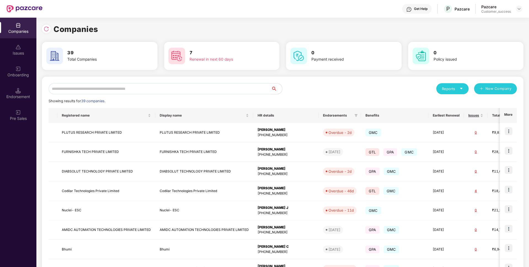
click at [136, 85] on input "text" at bounding box center [160, 88] width 222 height 11
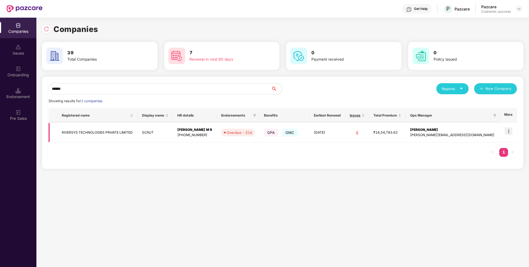
type input "******"
click at [64, 127] on td "RIVERSYS TECHNOLOGIES PRIVATE LIMITED" at bounding box center [97, 133] width 80 height 20
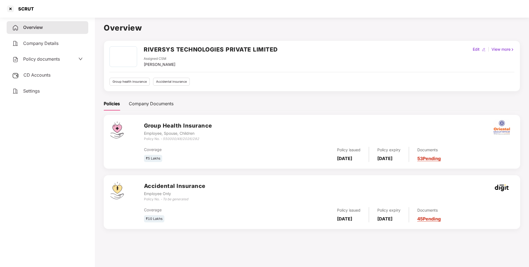
click at [38, 63] on div "Policy documents" at bounding box center [48, 59] width 82 height 13
click at [35, 59] on span "Policy documents" at bounding box center [41, 59] width 37 height 6
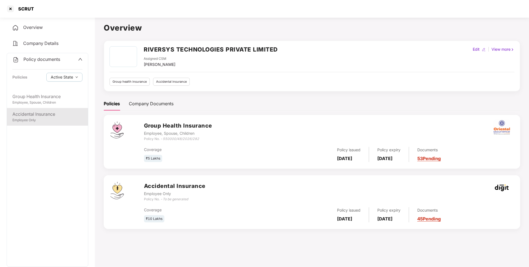
click at [36, 117] on div "Accidental Insurance" at bounding box center [47, 114] width 70 height 7
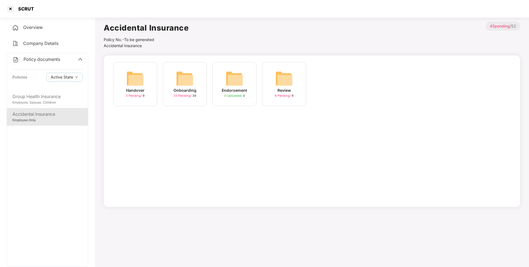
click at [180, 86] on img at bounding box center [185, 79] width 18 height 18
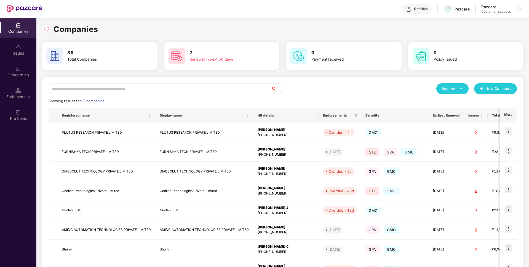
click at [122, 91] on input "text" at bounding box center [160, 88] width 222 height 11
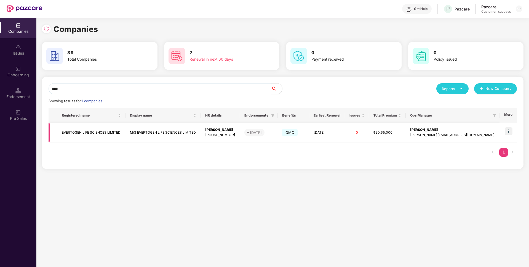
type input "****"
click at [98, 131] on td "EVERTOGEN LIFE SCIENCES LIMITED" at bounding box center [91, 133] width 68 height 20
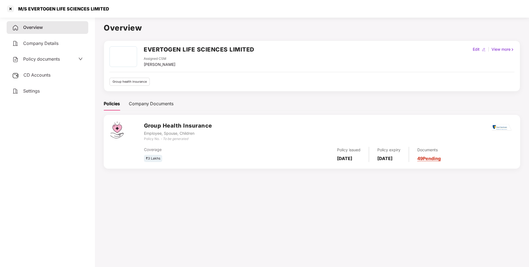
click at [41, 62] on div "Policy documents" at bounding box center [36, 59] width 48 height 7
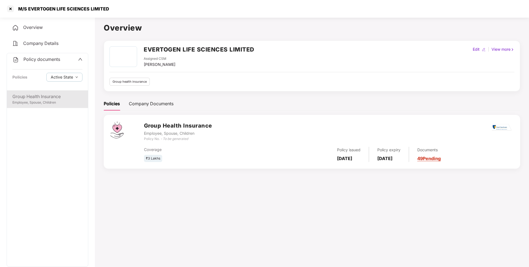
click at [22, 104] on div "Employee, Spouse, Children" at bounding box center [47, 102] width 70 height 5
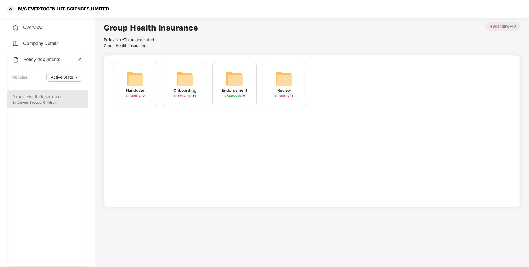
click at [186, 85] on img at bounding box center [185, 79] width 18 height 18
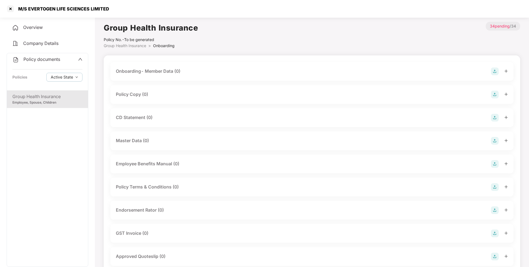
click at [142, 91] on div "Policy Copy (0)" at bounding box center [132, 94] width 32 height 7
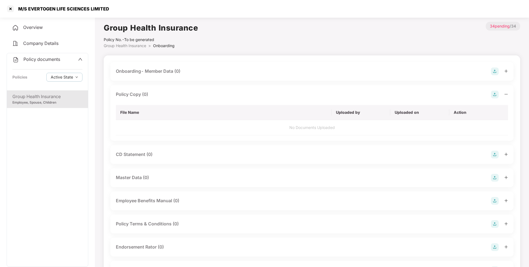
click at [498, 94] on img at bounding box center [495, 95] width 8 height 8
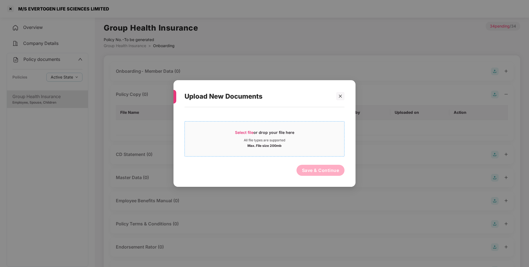
click at [246, 134] on span "Select file" at bounding box center [244, 132] width 18 height 5
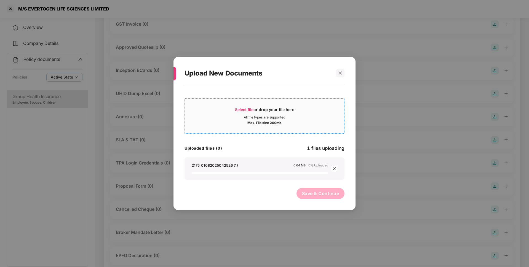
scroll to position [270, 0]
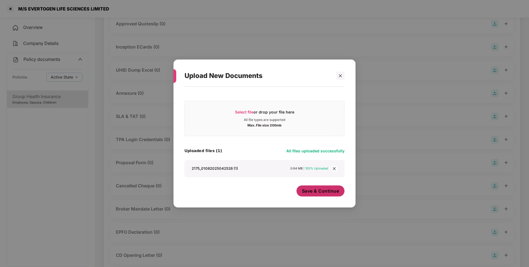
click at [314, 190] on span "Save & Continue" at bounding box center [320, 191] width 37 height 6
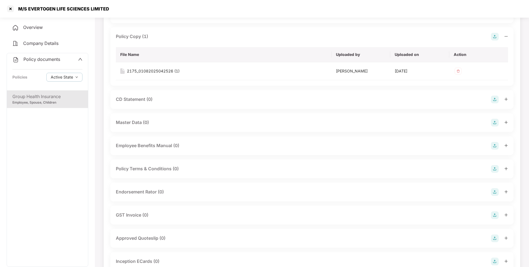
scroll to position [0, 0]
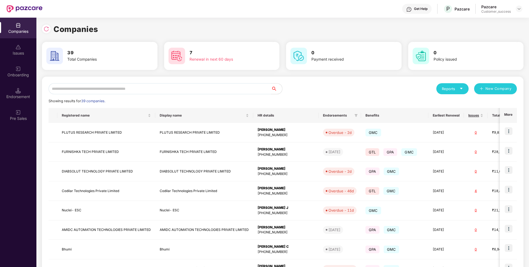
click at [87, 87] on input "text" at bounding box center [160, 88] width 222 height 11
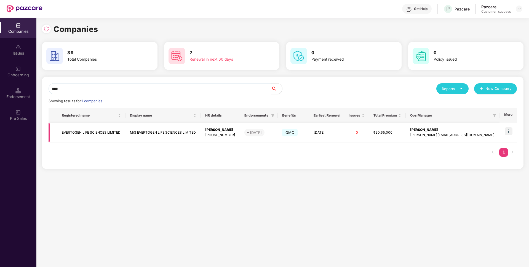
type input "****"
click at [508, 132] on img at bounding box center [508, 131] width 8 height 8
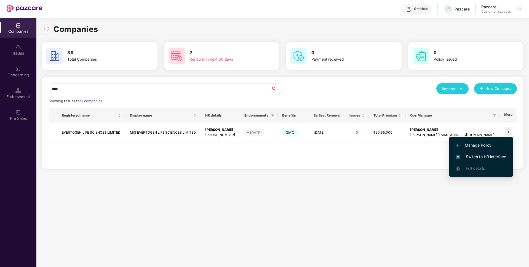
click at [458, 157] on img at bounding box center [458, 157] width 4 height 4
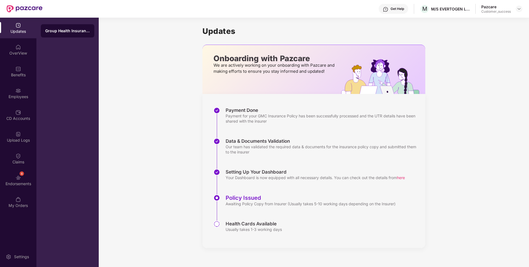
click at [6, 77] on div "Benefits" at bounding box center [18, 75] width 36 height 6
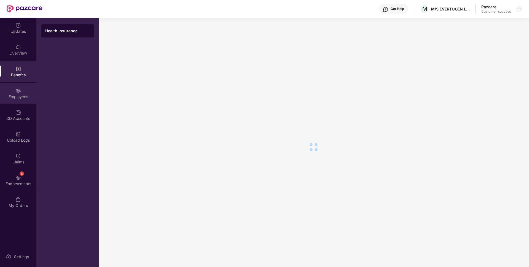
click at [1, 95] on div "Employees" at bounding box center [18, 97] width 36 height 6
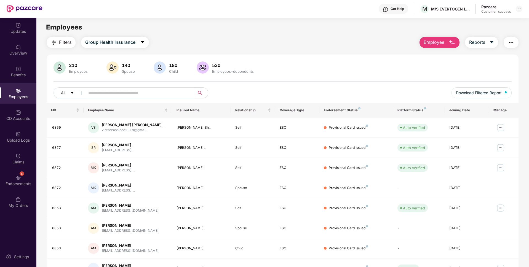
scroll to position [72, 0]
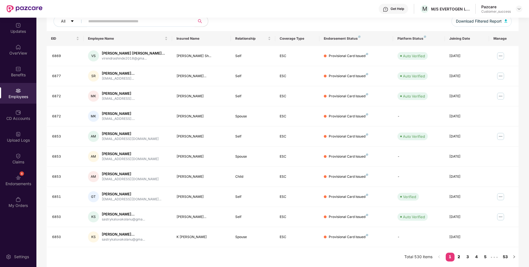
click at [459, 260] on link "2" at bounding box center [458, 257] width 9 height 8
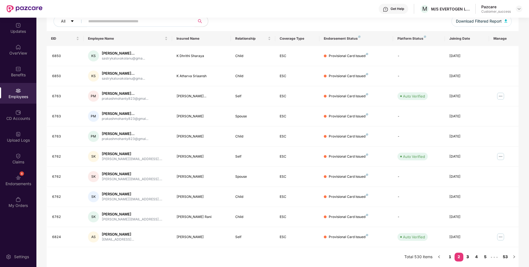
click at [464, 260] on link "3" at bounding box center [467, 257] width 9 height 8
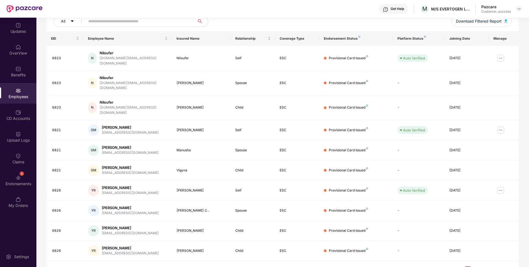
click at [477, 262] on div "EID Employee Name Insured Name Relationship Coverage Type Endorsement Status Pl…" at bounding box center [283, 156] width 472 height 250
click at [477, 267] on link "4" at bounding box center [476, 271] width 9 height 8
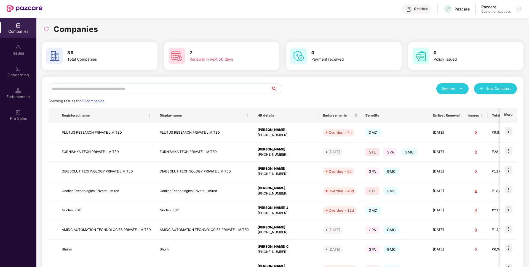
click at [10, 78] on div "Onboarding" at bounding box center [18, 71] width 36 height 21
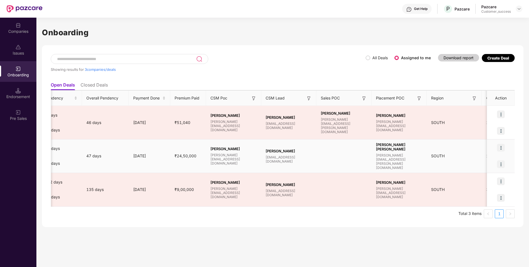
scroll to position [0, 298]
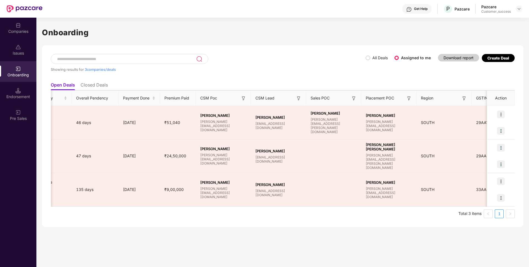
click at [384, 57] on label "All Deals" at bounding box center [379, 57] width 15 height 5
click at [371, 58] on span "All Deals" at bounding box center [380, 58] width 20 height 6
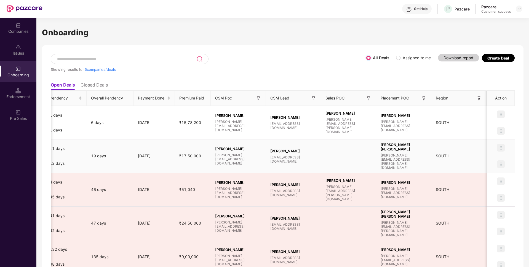
scroll to position [0, 327]
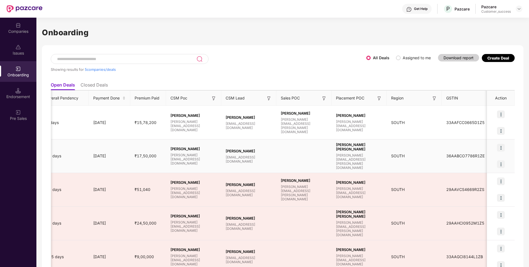
click at [502, 146] on img at bounding box center [501, 148] width 8 height 8
click at [482, 157] on li "View Document" at bounding box center [477, 162] width 53 height 12
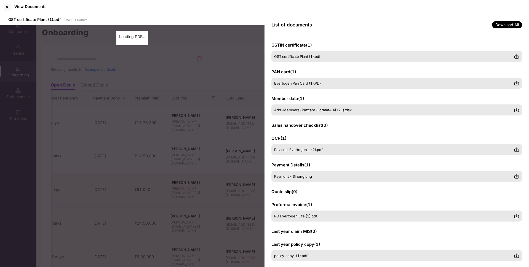
scroll to position [7, 0]
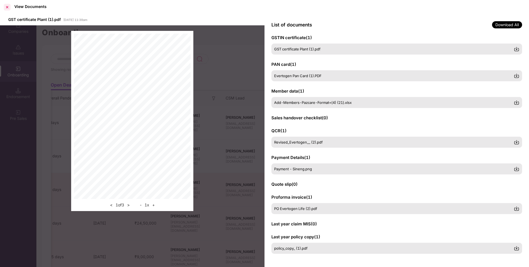
click at [8, 4] on div at bounding box center [7, 7] width 9 height 9
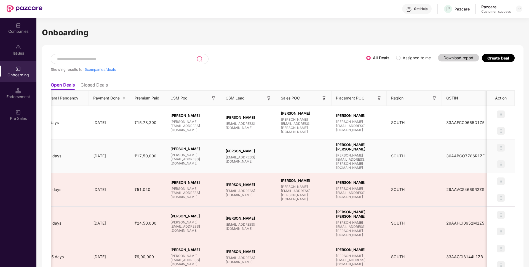
click at [503, 163] on img at bounding box center [501, 164] width 8 height 8
click at [488, 173] on li "View Document" at bounding box center [477, 179] width 53 height 12
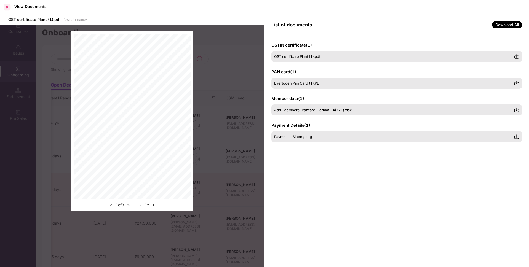
click at [7, 6] on div at bounding box center [7, 7] width 9 height 9
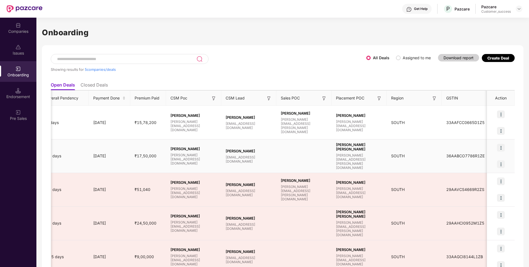
scroll to position [0, 0]
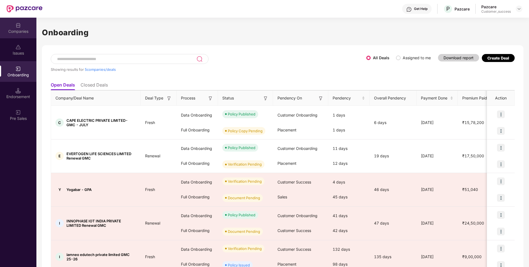
click at [20, 33] on div "Companies" at bounding box center [18, 32] width 36 height 6
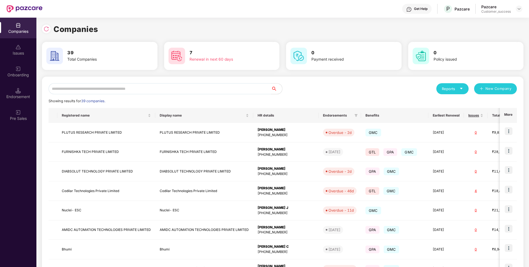
click at [101, 84] on input "text" at bounding box center [160, 88] width 222 height 11
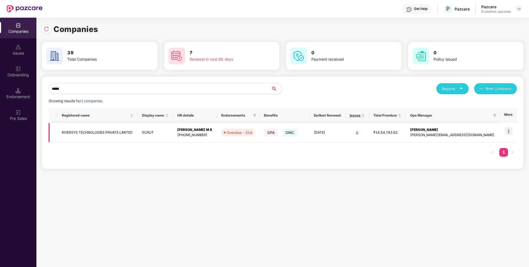
type input "*****"
click at [505, 133] on img at bounding box center [508, 131] width 8 height 8
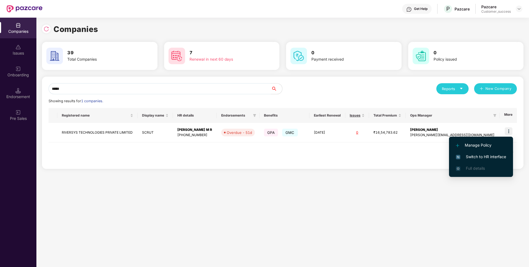
click at [470, 158] on span "Switch to HR interface" at bounding box center [481, 157] width 50 height 6
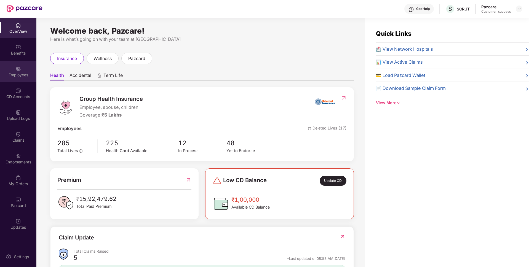
click at [27, 72] on div "Employees" at bounding box center [18, 71] width 36 height 21
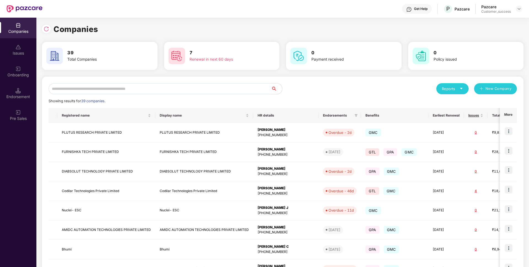
click at [144, 87] on input "text" at bounding box center [160, 88] width 222 height 11
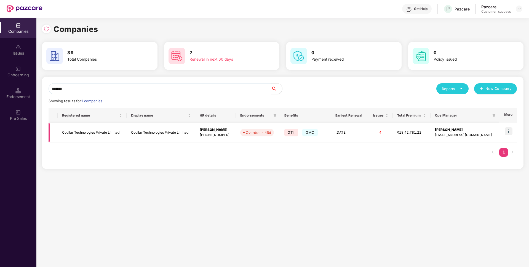
type input "*******"
click at [508, 133] on img at bounding box center [508, 131] width 8 height 8
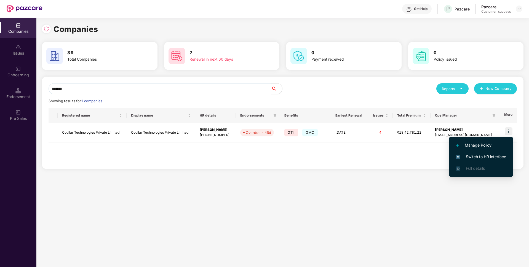
click at [482, 152] on li "Switch to HR interface" at bounding box center [481, 157] width 64 height 12
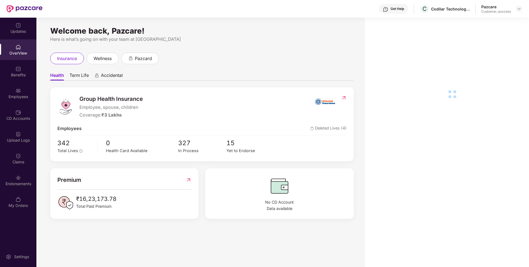
click at [2, 91] on div "Employees" at bounding box center [18, 93] width 36 height 21
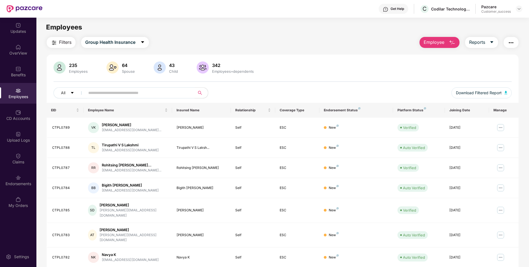
click at [116, 90] on input "text" at bounding box center [137, 93] width 99 height 8
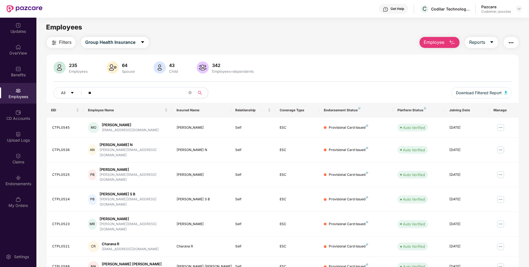
type input "*"
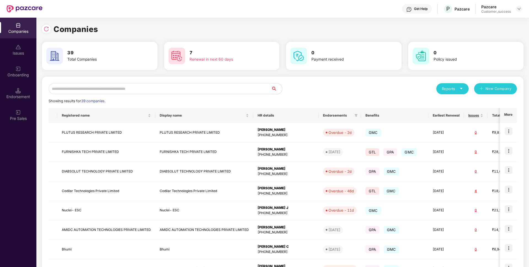
click at [168, 86] on input "text" at bounding box center [160, 88] width 222 height 11
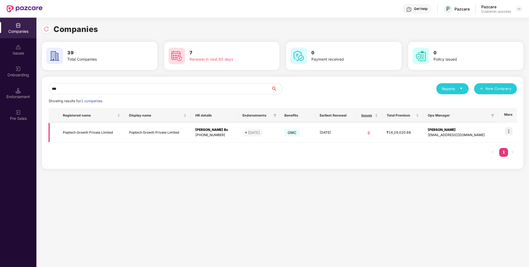
type input "***"
click at [81, 131] on td "Poptech Growth Private Limited" at bounding box center [91, 133] width 66 height 20
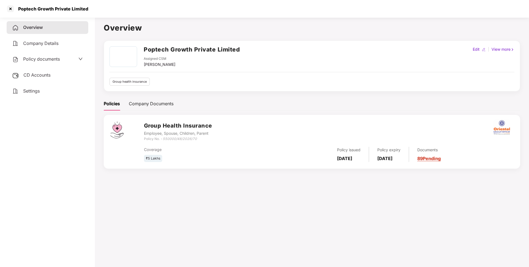
click at [55, 8] on div "Poptech Growth Private Limited" at bounding box center [51, 9] width 73 height 6
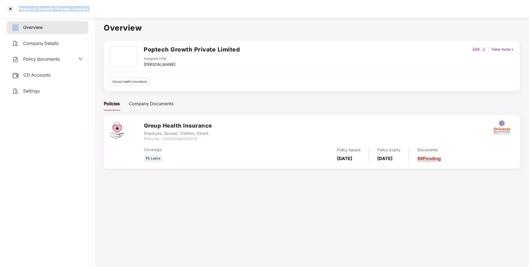
copy div "Poptech Growth Private Limited"
